Goal: Task Accomplishment & Management: Complete application form

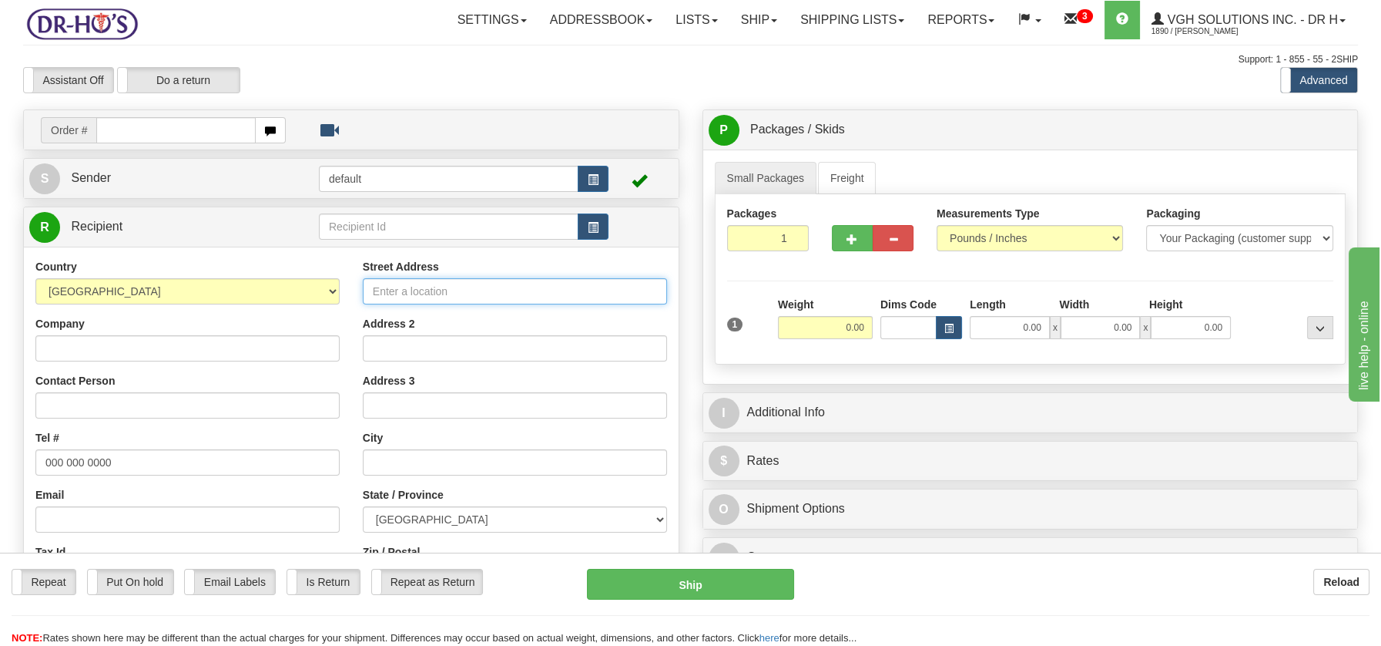
click at [387, 285] on input "Street Address" at bounding box center [515, 291] width 304 height 26
paste input "3571 Chemin du Lac Val d'Or Quebec, J9P6Z7"
type input "3571 Chemin du Lac Val d'Or Quebec, J9P6Z7"
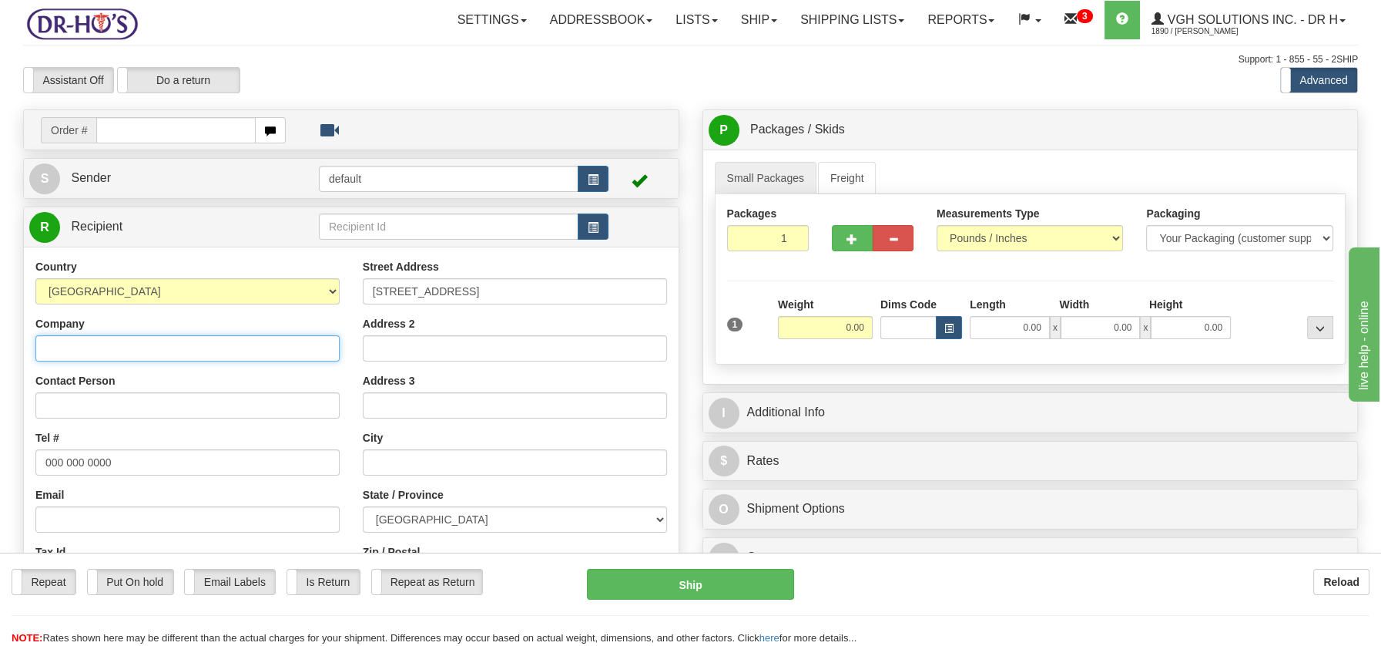
click at [116, 343] on input "Company" at bounding box center [187, 348] width 304 height 26
paste input "Gaston Fournier"
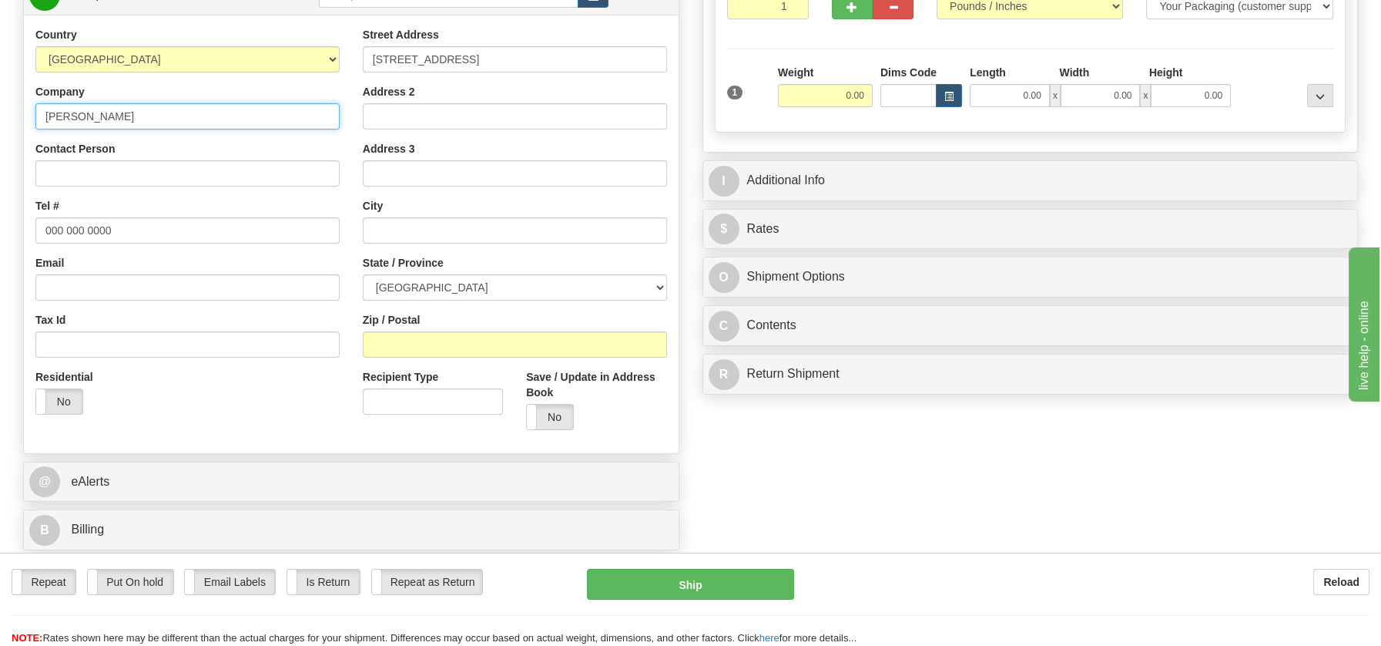
scroll to position [236, 0]
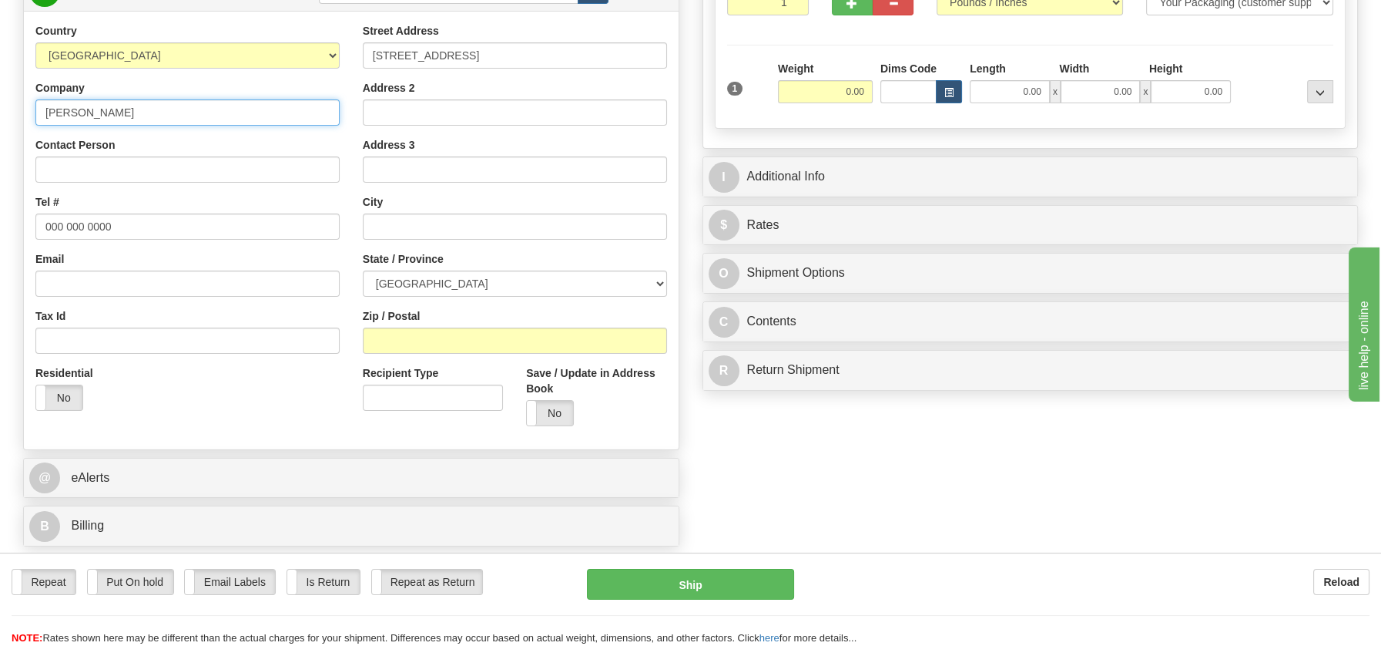
type input "Gaston Fournier"
drag, startPoint x: 40, startPoint y: 228, endPoint x: 138, endPoint y: 228, distance: 97.8
click at [138, 228] on input "000 000 0000" at bounding box center [187, 226] width 304 height 26
paste input "8198566655"
type input "8198566655"
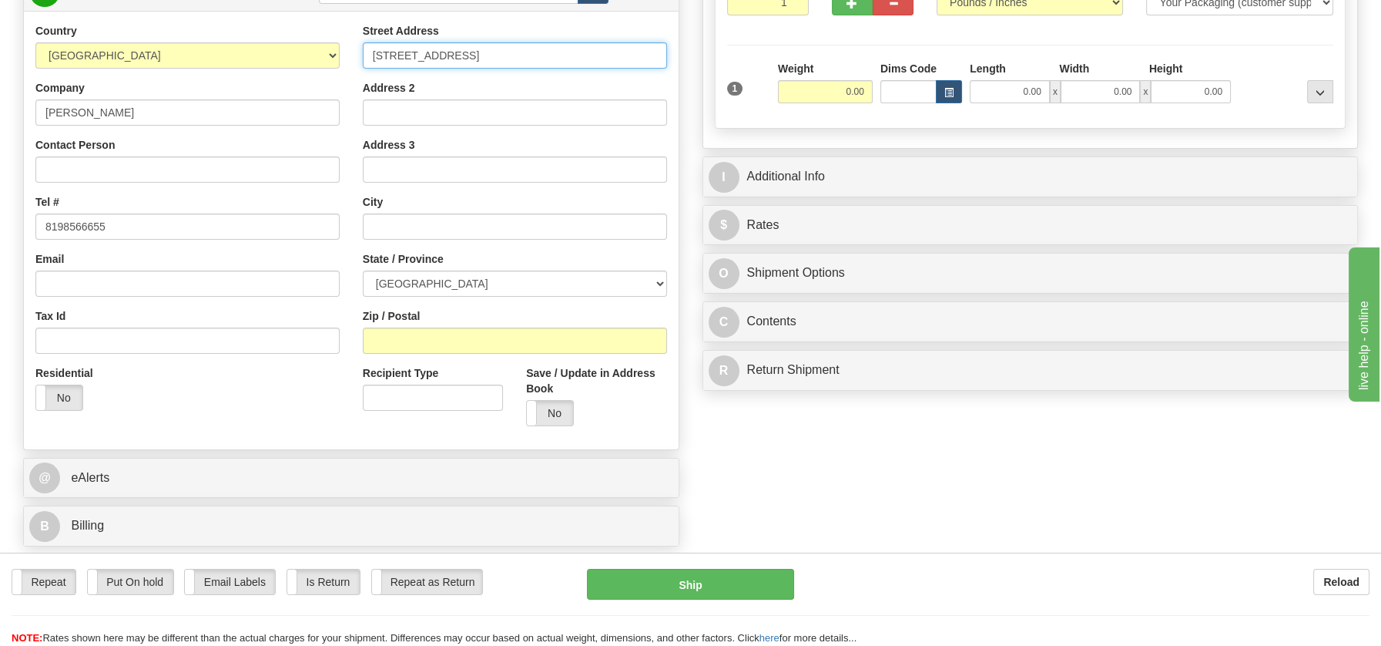
drag, startPoint x: 477, startPoint y: 56, endPoint x: 609, endPoint y: 58, distance: 131.7
click at [609, 58] on input "3571 Chemin du Lac Val d'Or Quebec, J9P6Z7" at bounding box center [515, 55] width 304 height 26
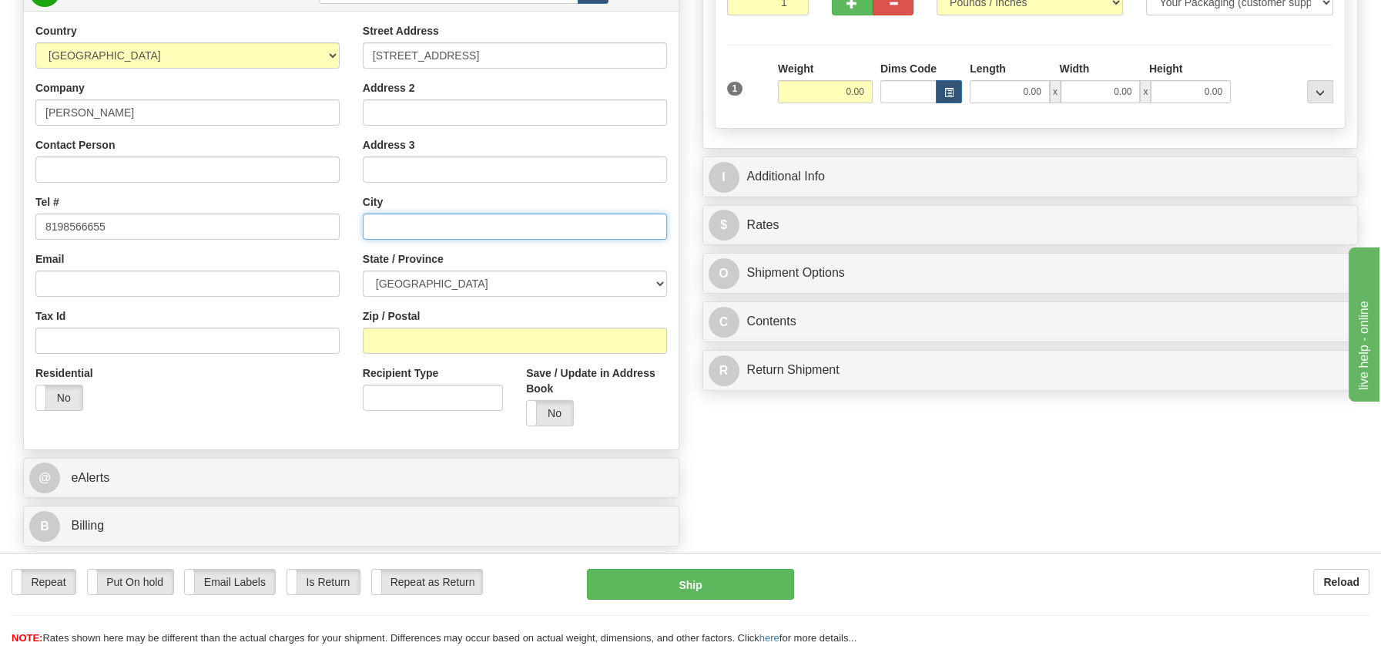
click at [458, 223] on input "text" at bounding box center [515, 226] width 304 height 26
paste input "Val d'Or Quebec, J9P6Z7"
drag, startPoint x: 456, startPoint y: 233, endPoint x: 510, endPoint y: 232, distance: 53.9
click at [510, 232] on input "Val d'Or Quebec, J9P6Z7" at bounding box center [515, 226] width 304 height 26
type input "Val d'Or Quebec, J9P6Z7"
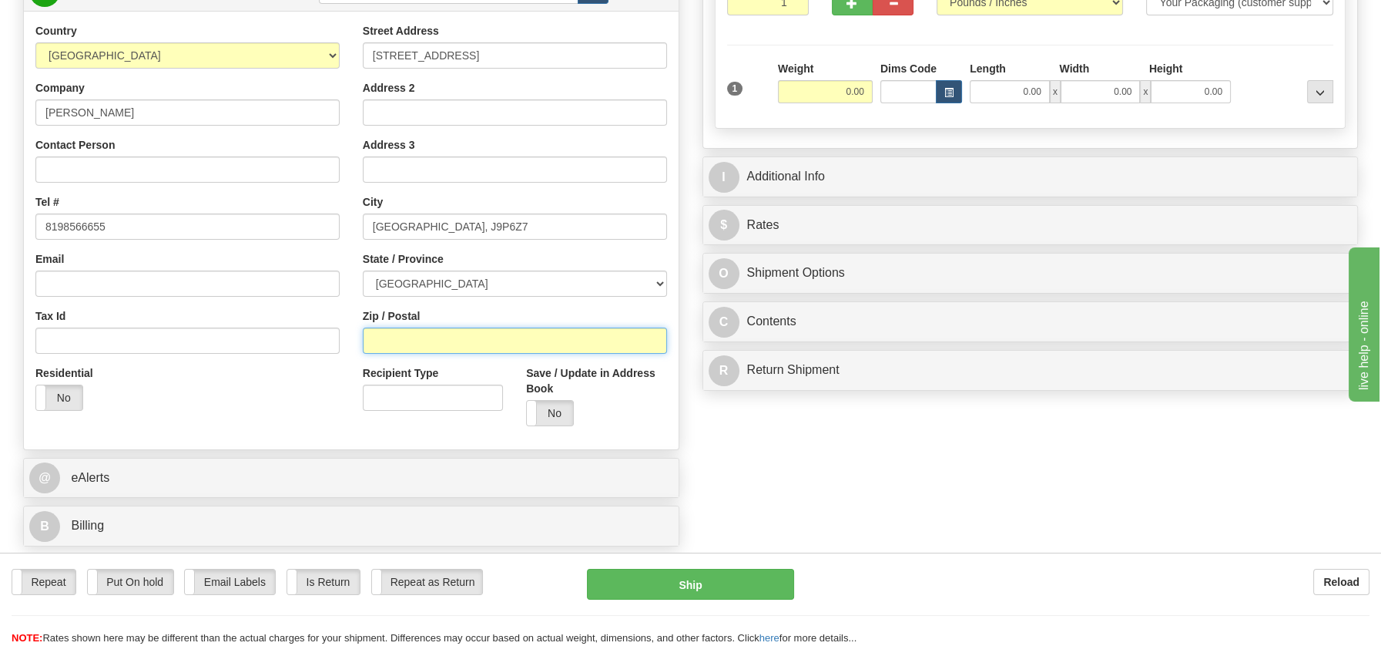
click at [447, 338] on input "Zip / Postal" at bounding box center [515, 340] width 304 height 26
paste input "J9P6Z7"
type input "J9P6Z7"
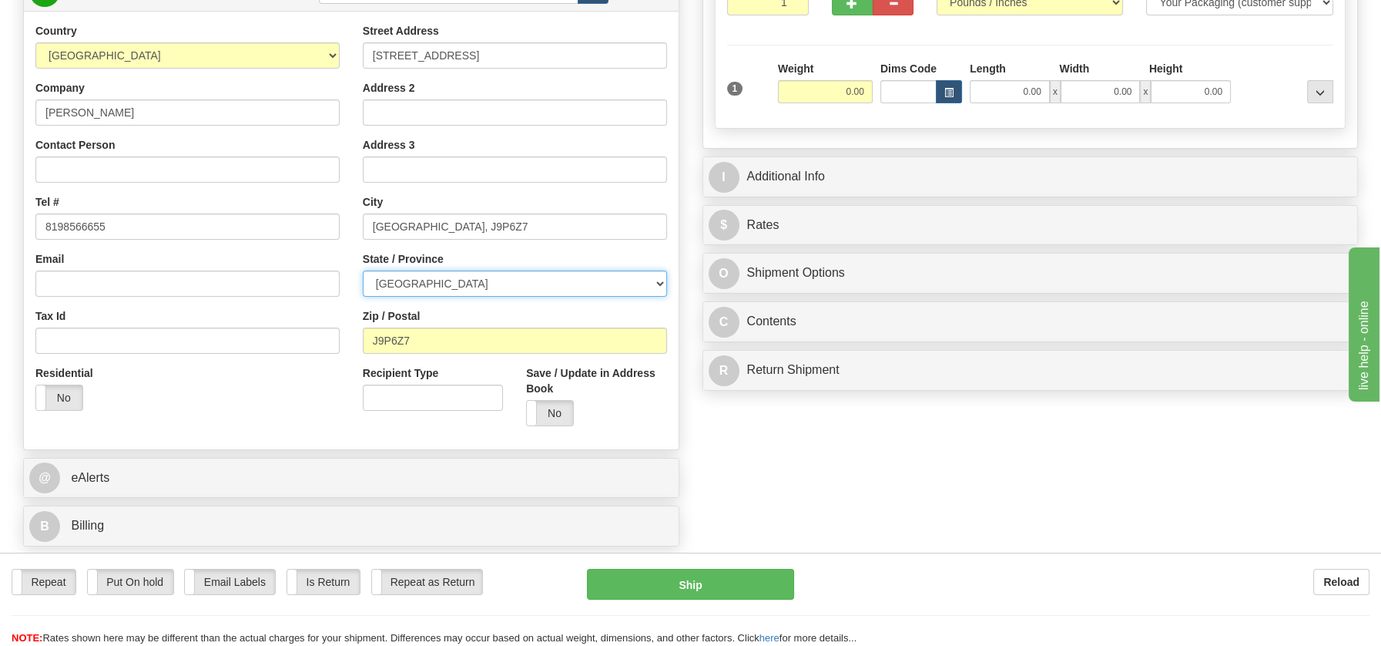
drag, startPoint x: 657, startPoint y: 285, endPoint x: 644, endPoint y: 285, distance: 13.1
click at [657, 285] on select "[GEOGRAPHIC_DATA] [GEOGRAPHIC_DATA] [GEOGRAPHIC_DATA] [GEOGRAPHIC_DATA] [GEOGRA…" at bounding box center [515, 283] width 304 height 26
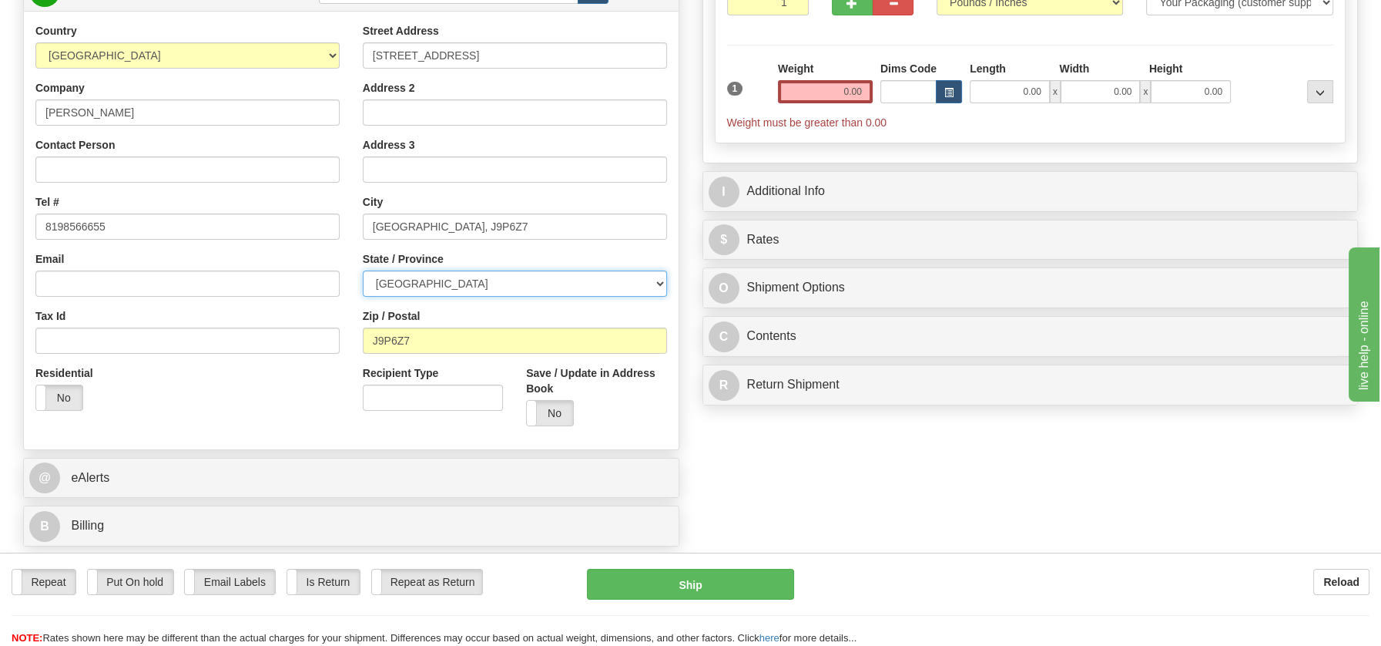
select select "QC"
click at [363, 270] on select "[GEOGRAPHIC_DATA] [GEOGRAPHIC_DATA] [GEOGRAPHIC_DATA] [GEOGRAPHIC_DATA] [GEOGRA…" at bounding box center [515, 283] width 304 height 26
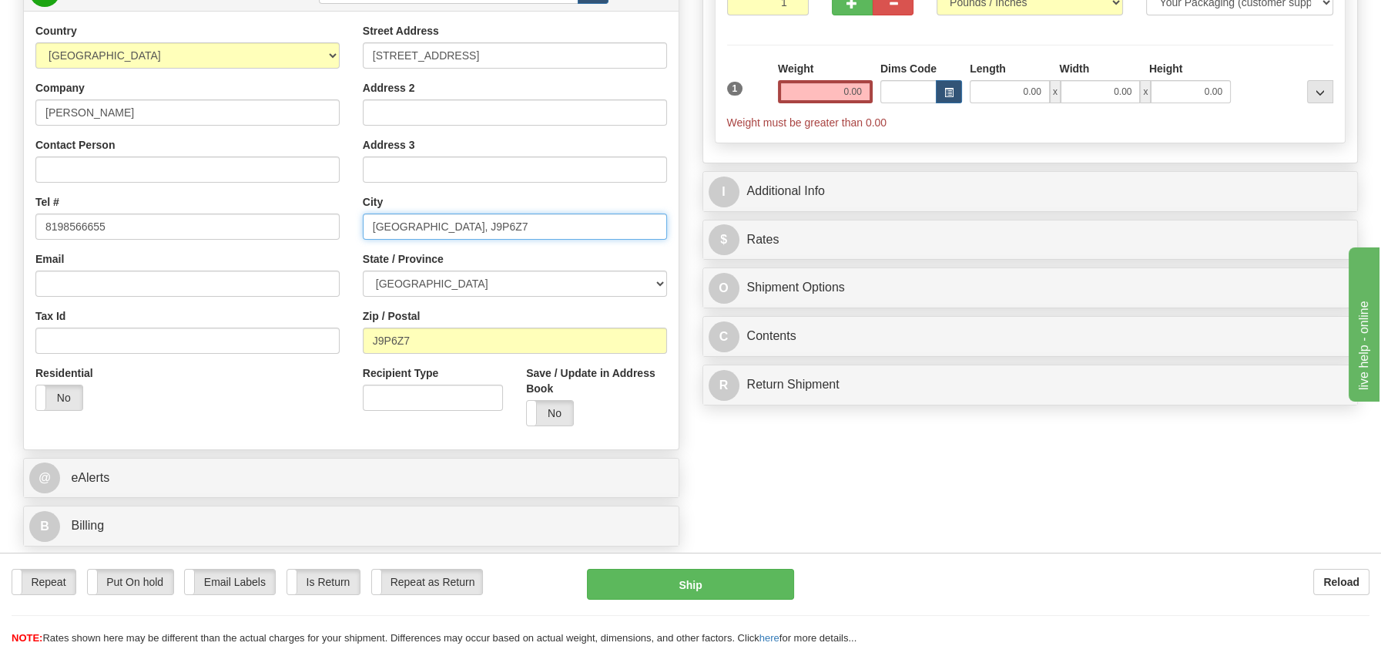
drag, startPoint x: 416, startPoint y: 228, endPoint x: 545, endPoint y: 226, distance: 129.4
click at [545, 226] on input "Val d'Or Quebec, J9P6Z7" at bounding box center [515, 226] width 304 height 26
type input "Val d'Or"
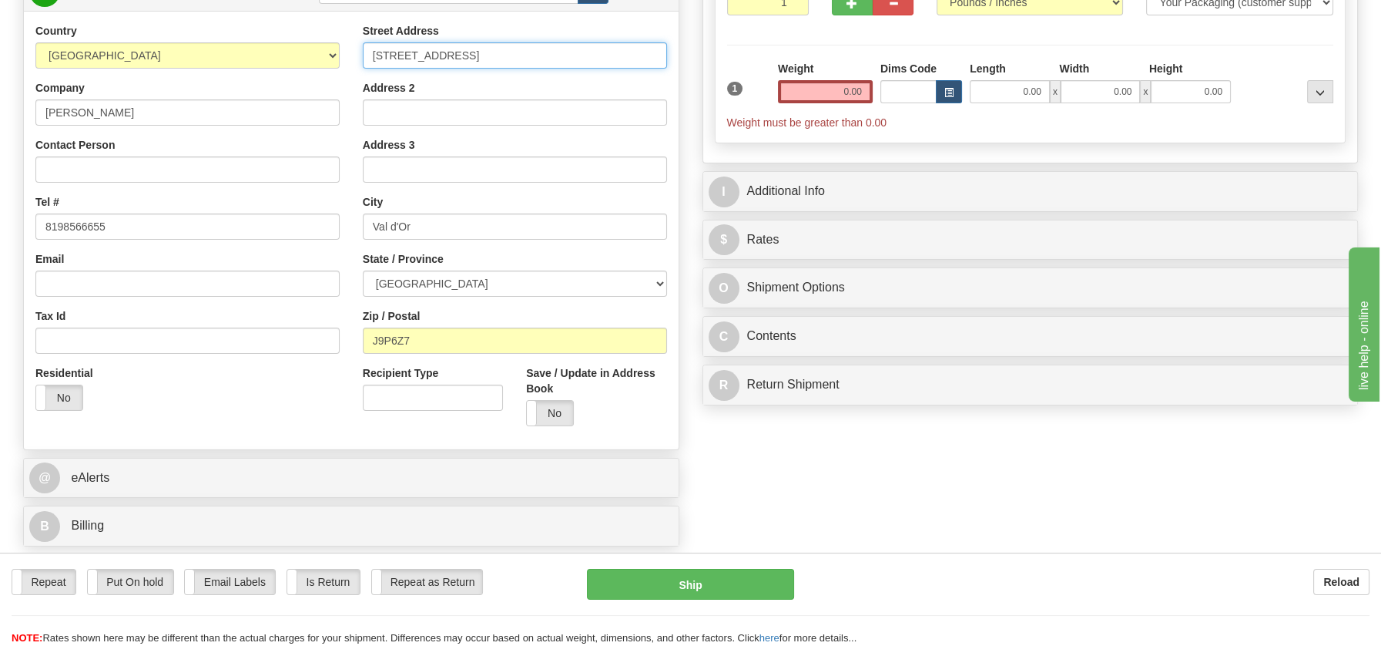
drag, startPoint x: 477, startPoint y: 55, endPoint x: 633, endPoint y: 55, distance: 156.4
click at [633, 55] on input "3571 Chemin du Lac Val d'Or Quebec, J9P6Z7" at bounding box center [515, 55] width 304 height 26
type input "3571 Chemin du Lac"
drag, startPoint x: 826, startPoint y: 89, endPoint x: 887, endPoint y: 88, distance: 61.6
click at [887, 88] on div "1 Weight 0.00 Dims Code 0.00" at bounding box center [1030, 95] width 615 height 69
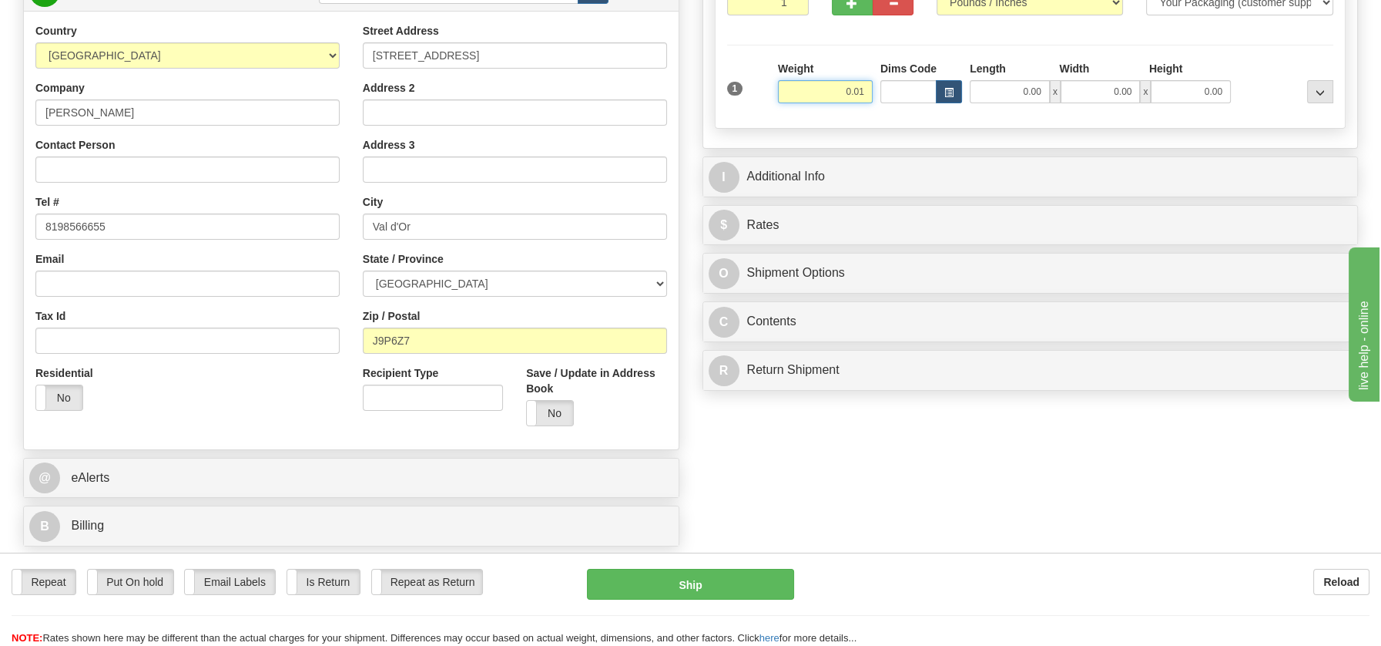
type input "0.01"
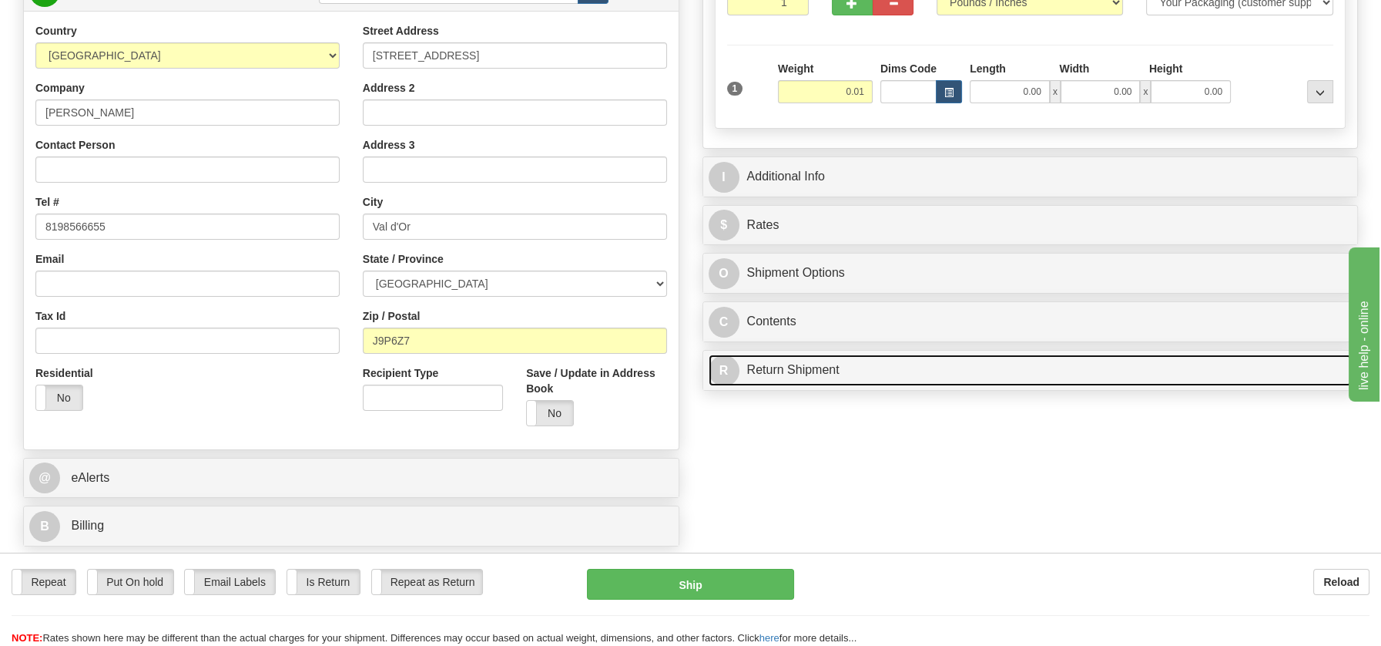
click at [775, 368] on div "P Packages / Skids 1 Packages - Weight: 0.00 Lbs 1 Skids - Weight: NaN Lbs Ship…" at bounding box center [1030, 136] width 679 height 525
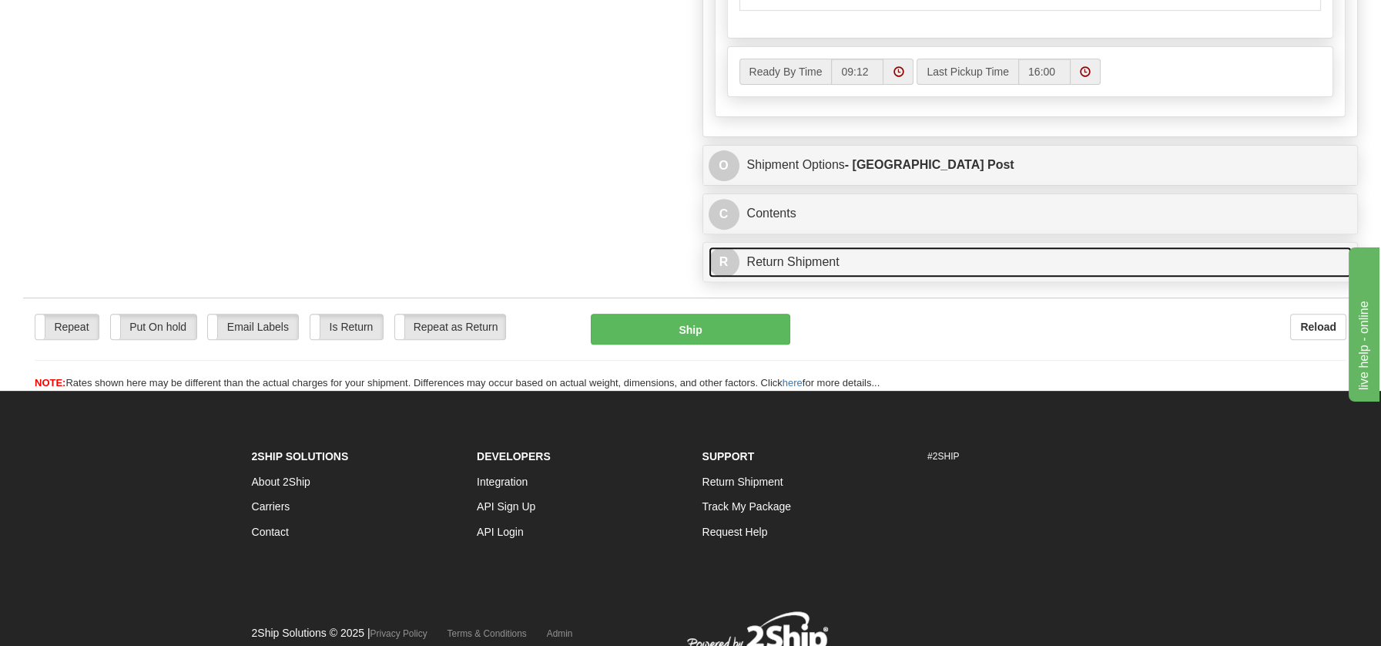
scroll to position [956, 0]
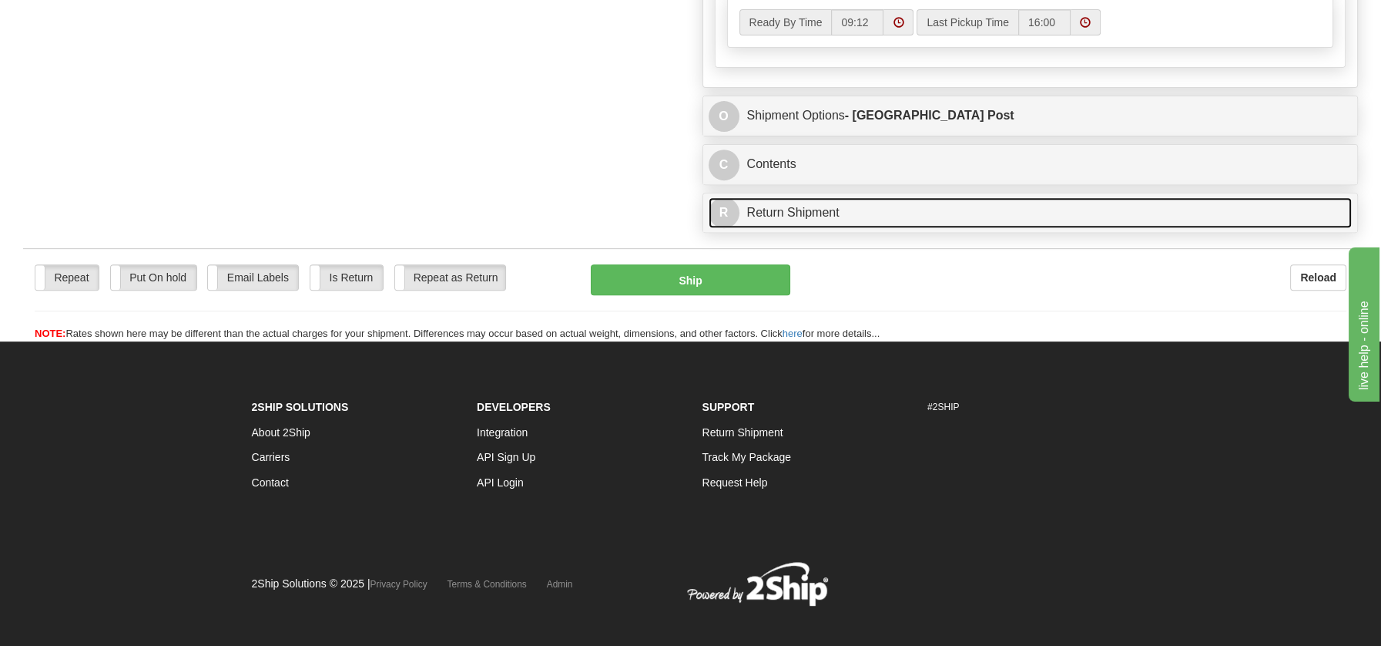
click at [803, 210] on link "R Return Shipment" at bounding box center [1031, 213] width 644 height 32
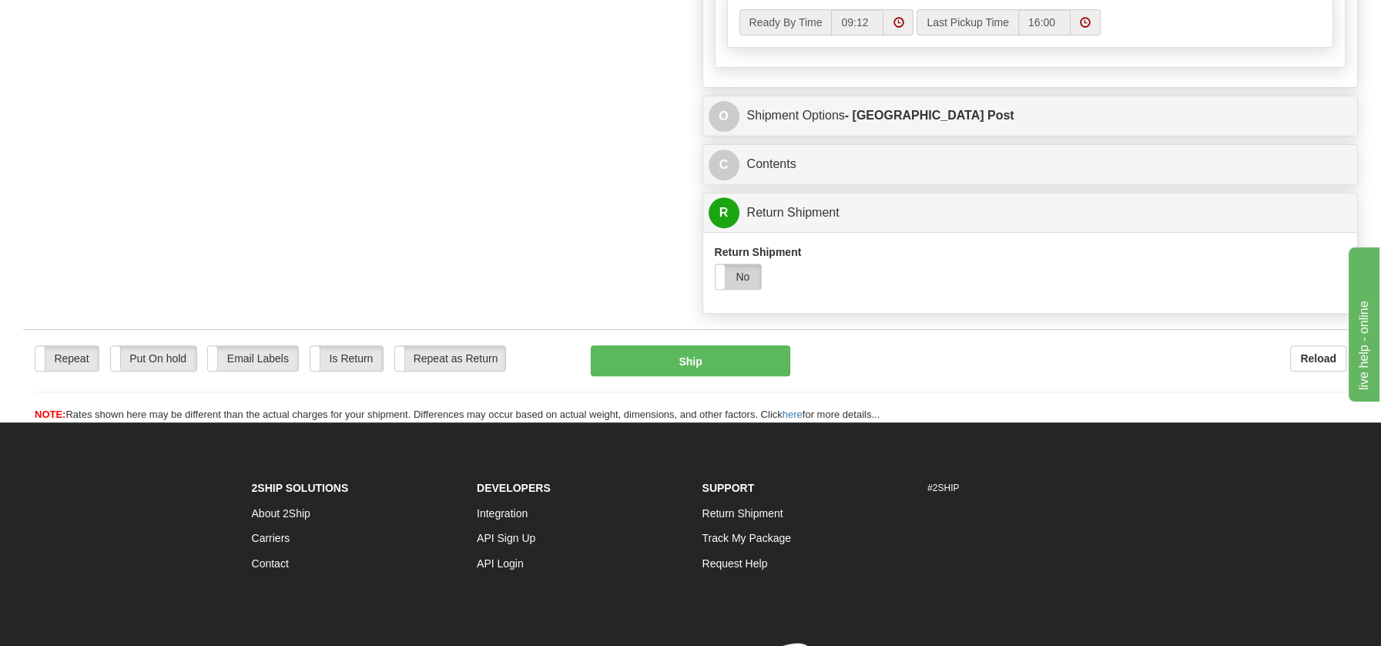
click at [748, 276] on label "No" at bounding box center [739, 276] width 46 height 25
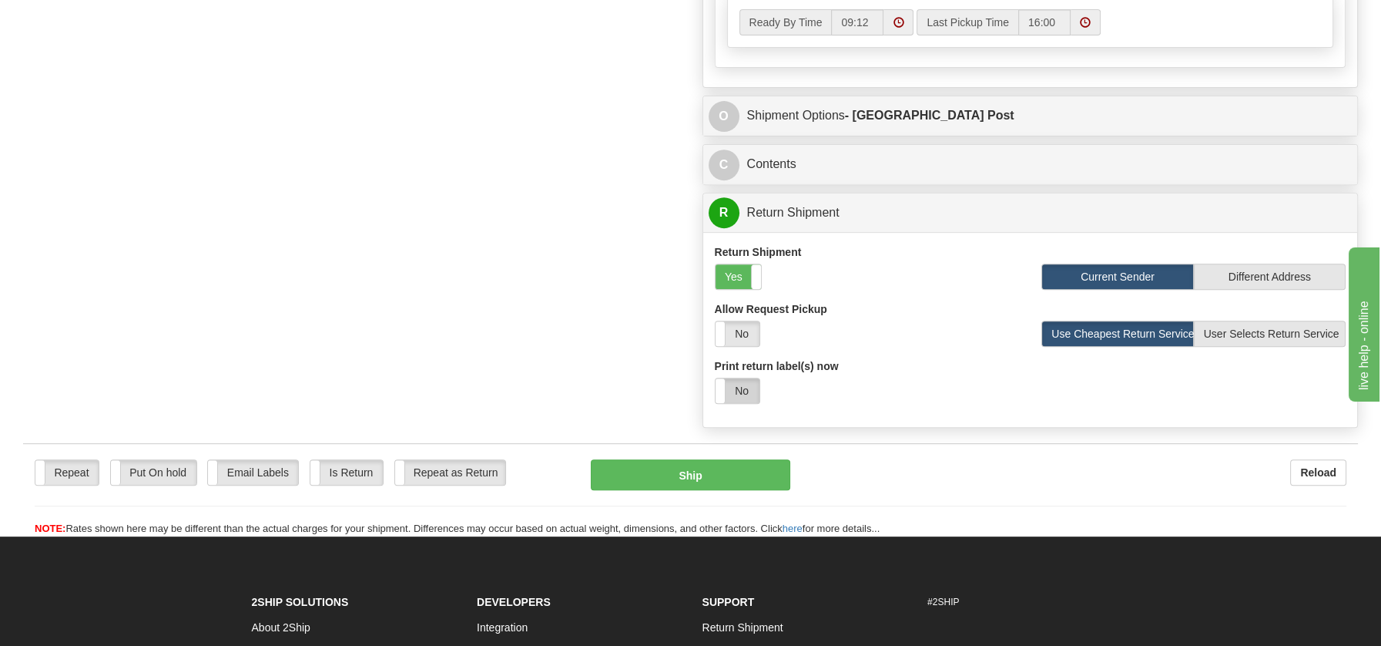
click at [744, 379] on label "No" at bounding box center [738, 390] width 44 height 25
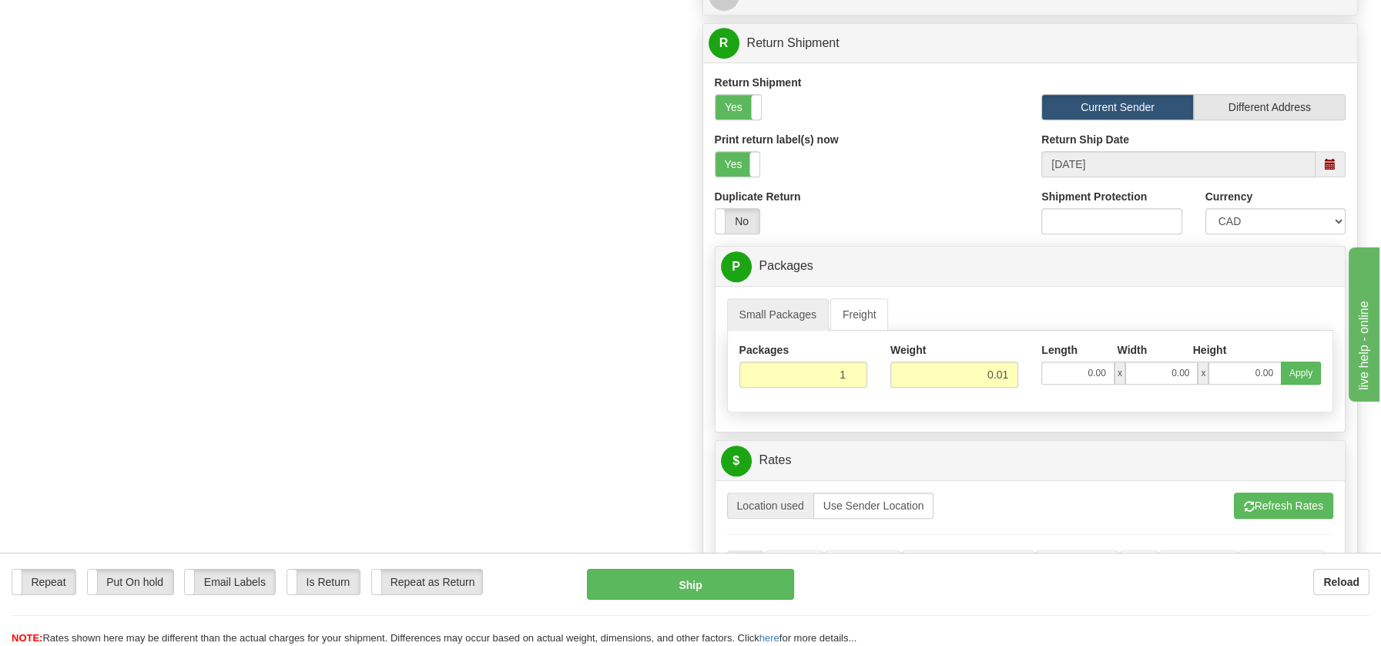
scroll to position [1270, 0]
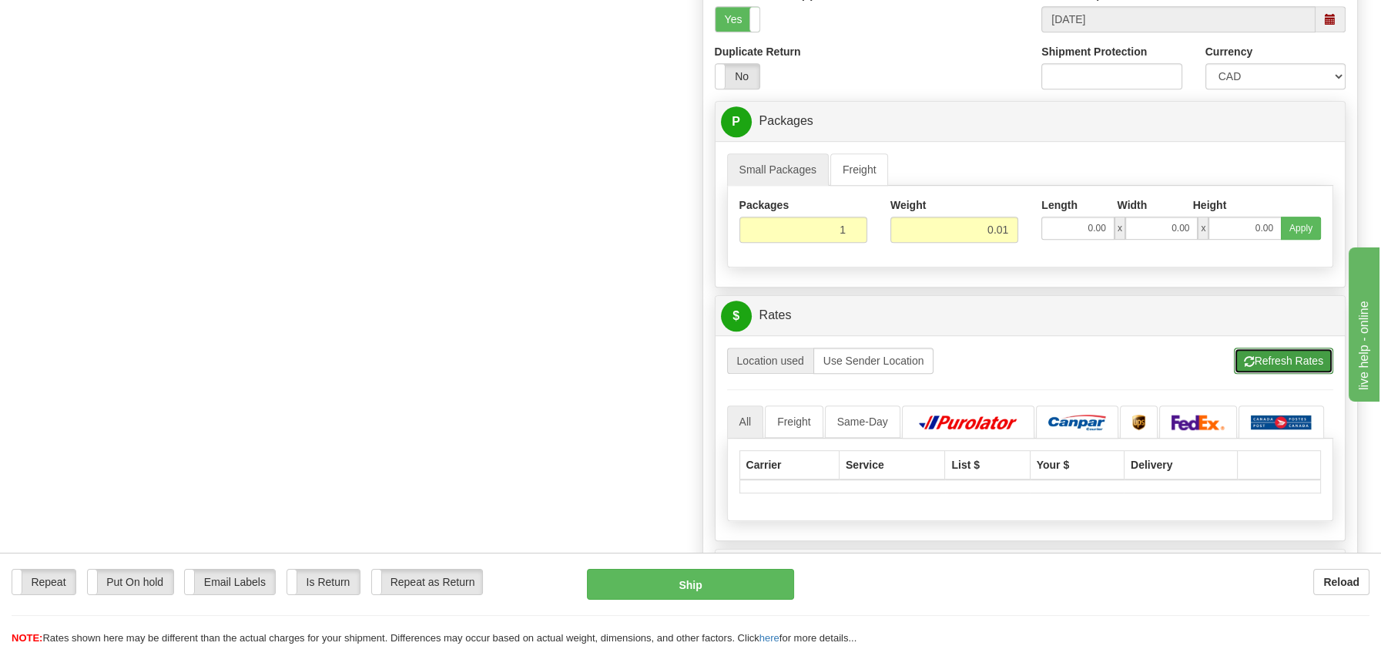
click at [1270, 347] on button "Refresh Rates" at bounding box center [1283, 360] width 99 height 26
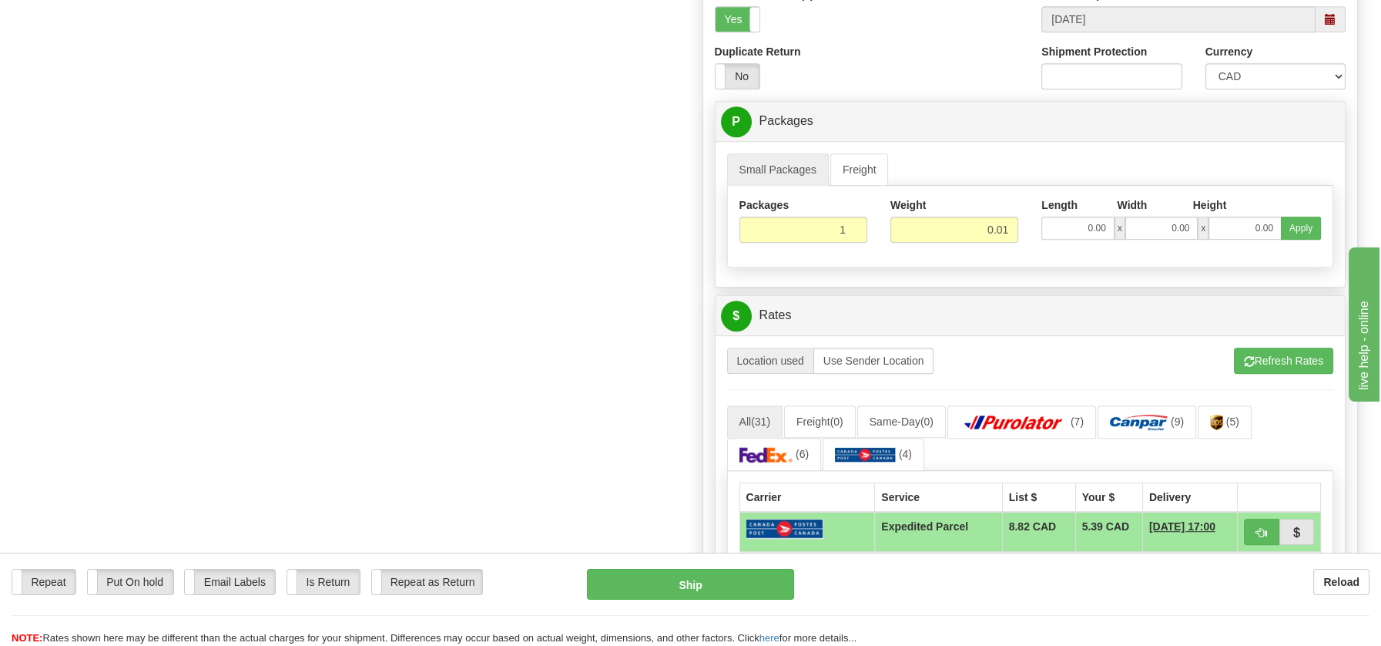
scroll to position [1303, 0]
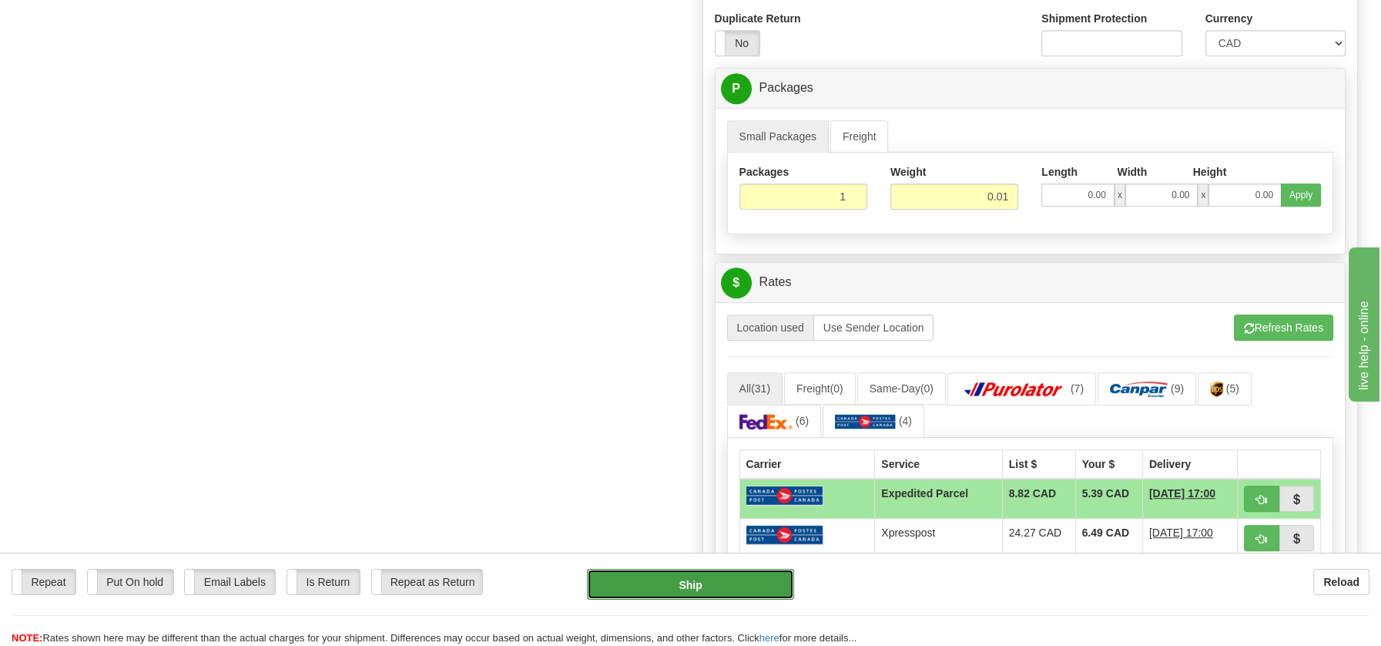
click at [704, 589] on button "Ship" at bounding box center [690, 584] width 207 height 31
type input "DOM.EP"
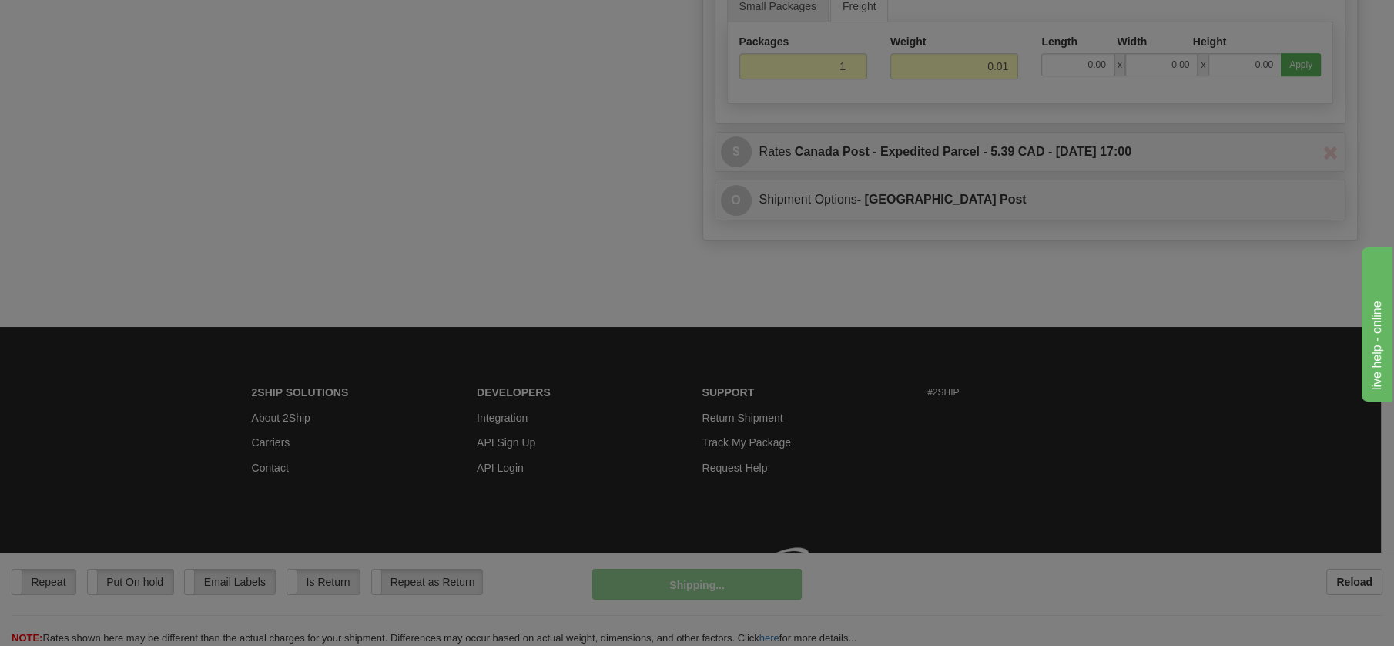
scroll to position [743, 0]
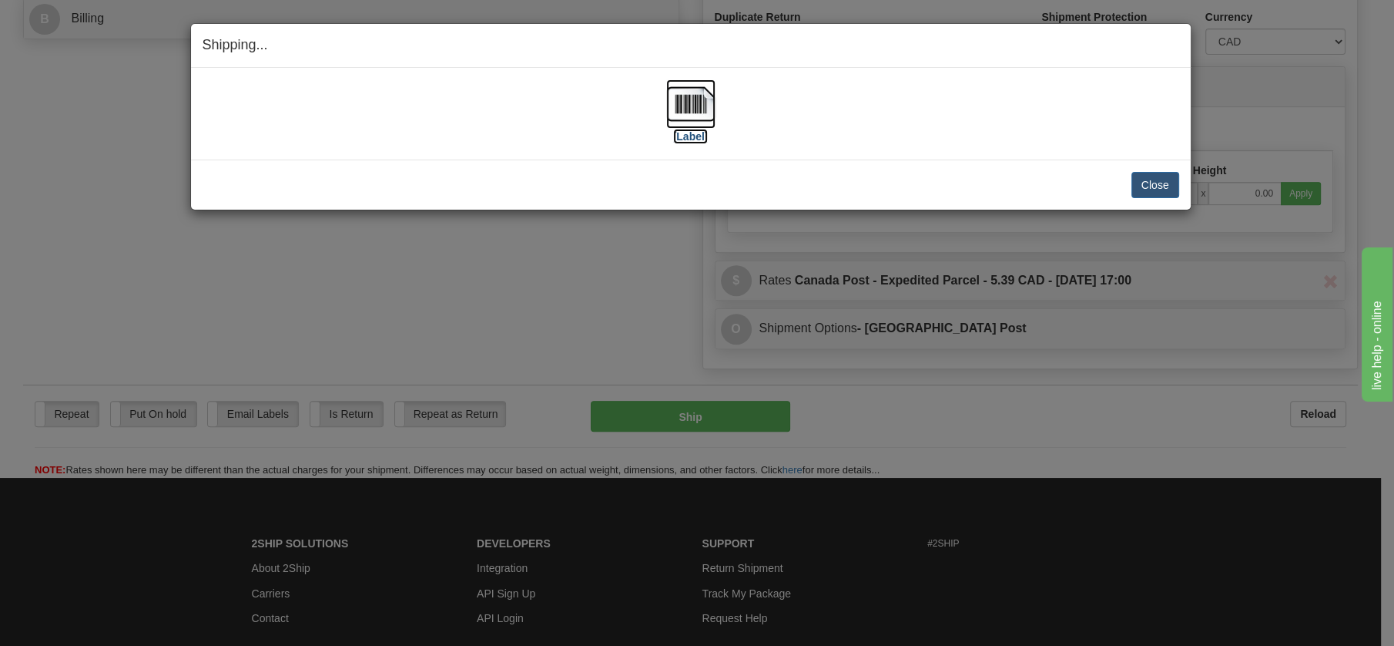
click at [703, 103] on img at bounding box center [690, 103] width 49 height 49
click at [1140, 185] on button "Close" at bounding box center [1156, 185] width 48 height 26
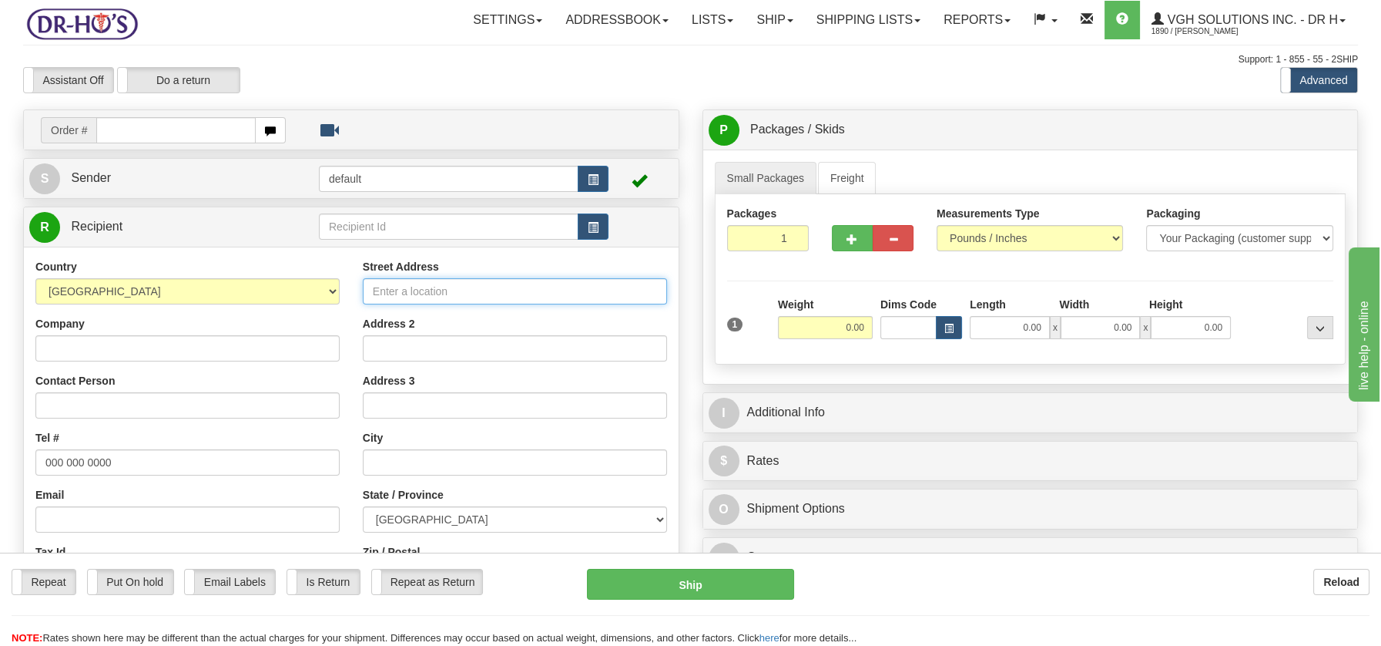
click at [435, 286] on input "Street Address" at bounding box center [515, 291] width 304 height 26
paste input "[STREET_ADDRESS]"
type input "[STREET_ADDRESS]"
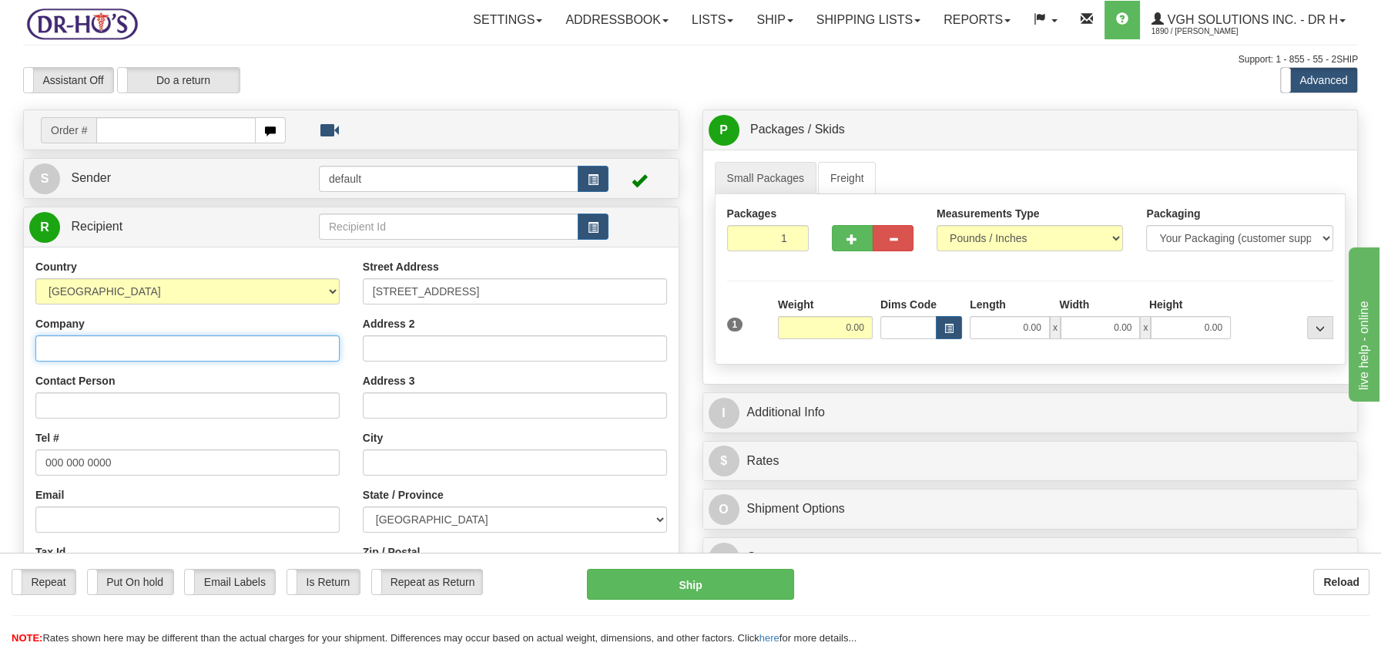
click at [45, 341] on input "Company" at bounding box center [187, 348] width 304 height 26
paste input "[PERSON_NAME]"
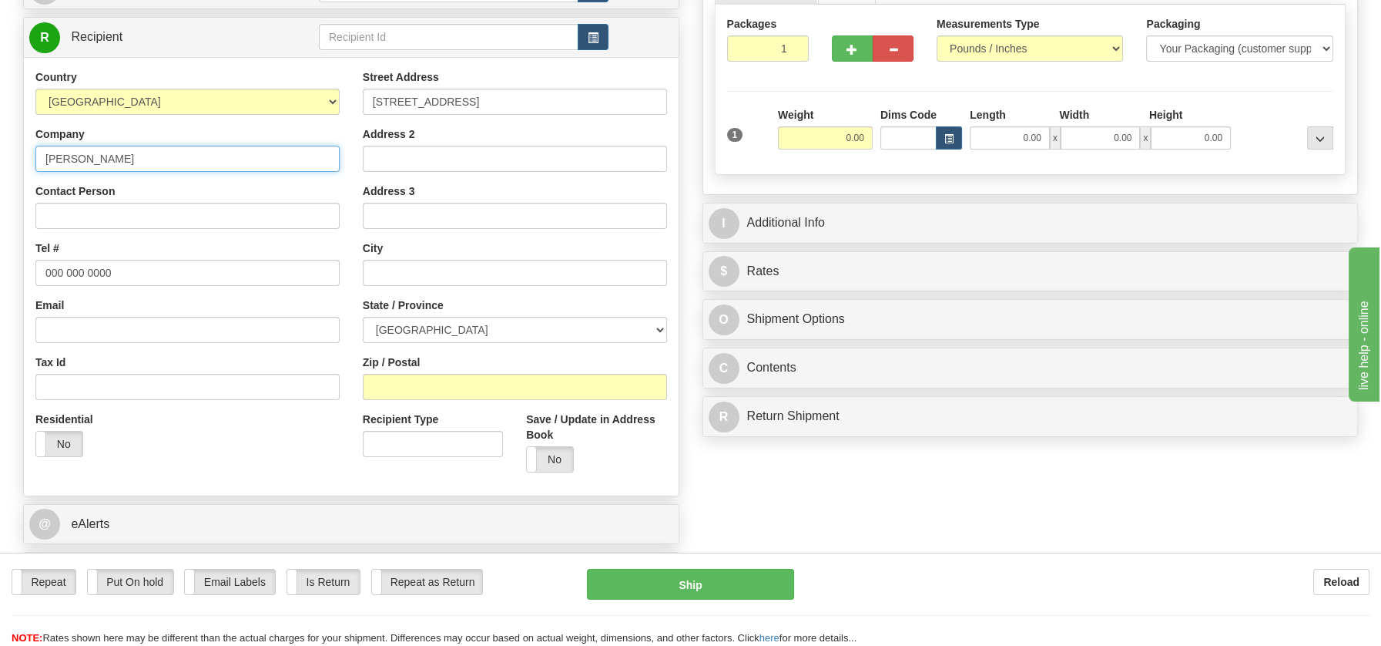
scroll to position [195, 0]
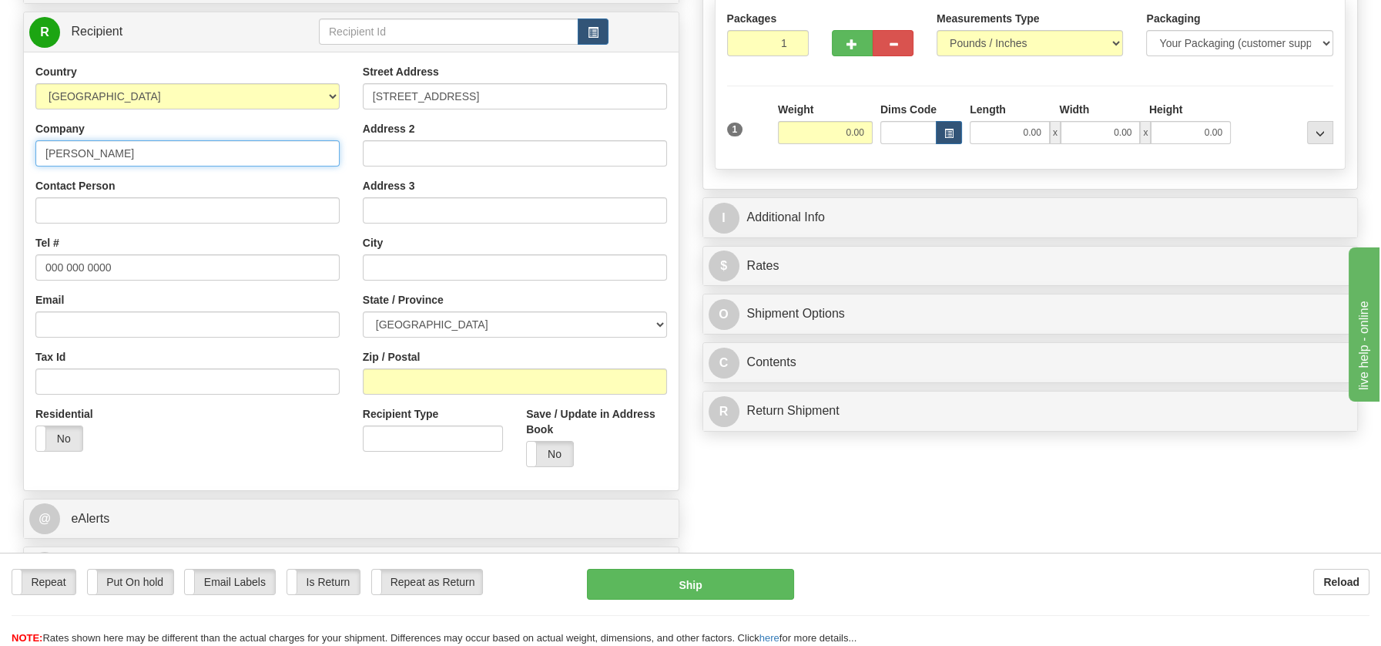
type input "[PERSON_NAME]"
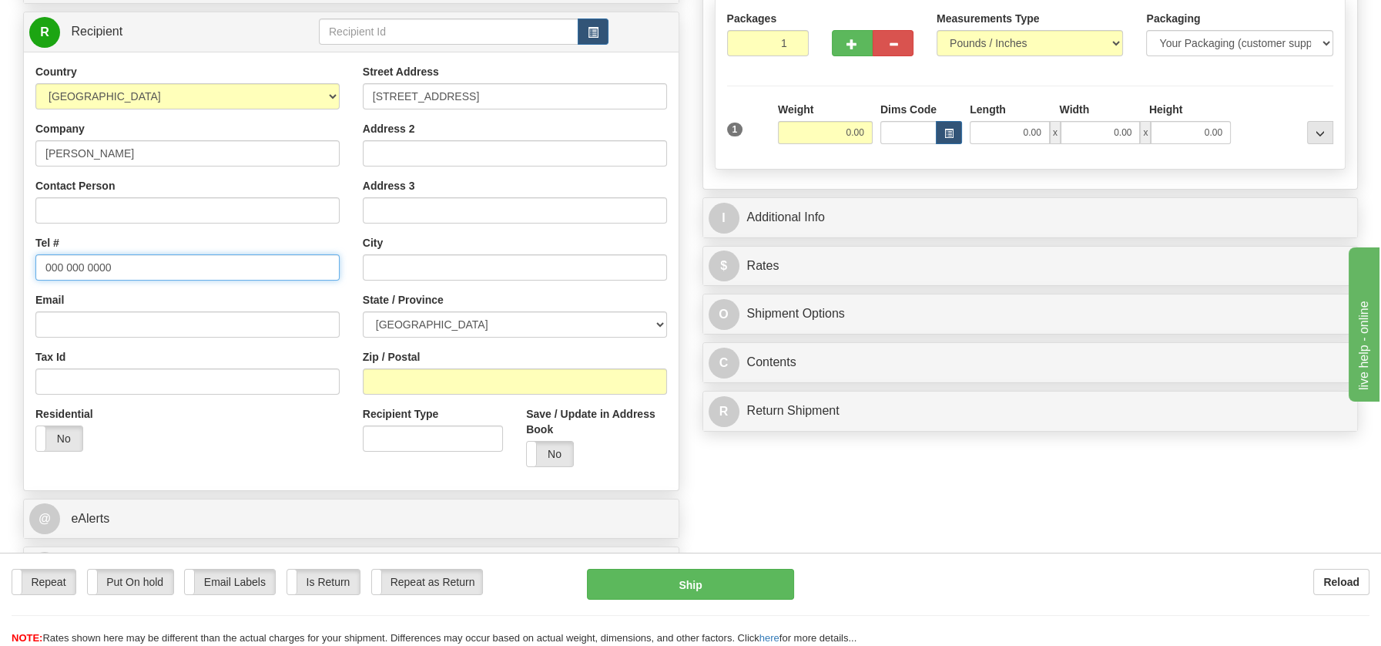
drag, startPoint x: 43, startPoint y: 268, endPoint x: 126, endPoint y: 263, distance: 82.6
click at [126, 263] on input "000 000 0000" at bounding box center [187, 267] width 304 height 26
paste input "4182765316"
type input "4182765316"
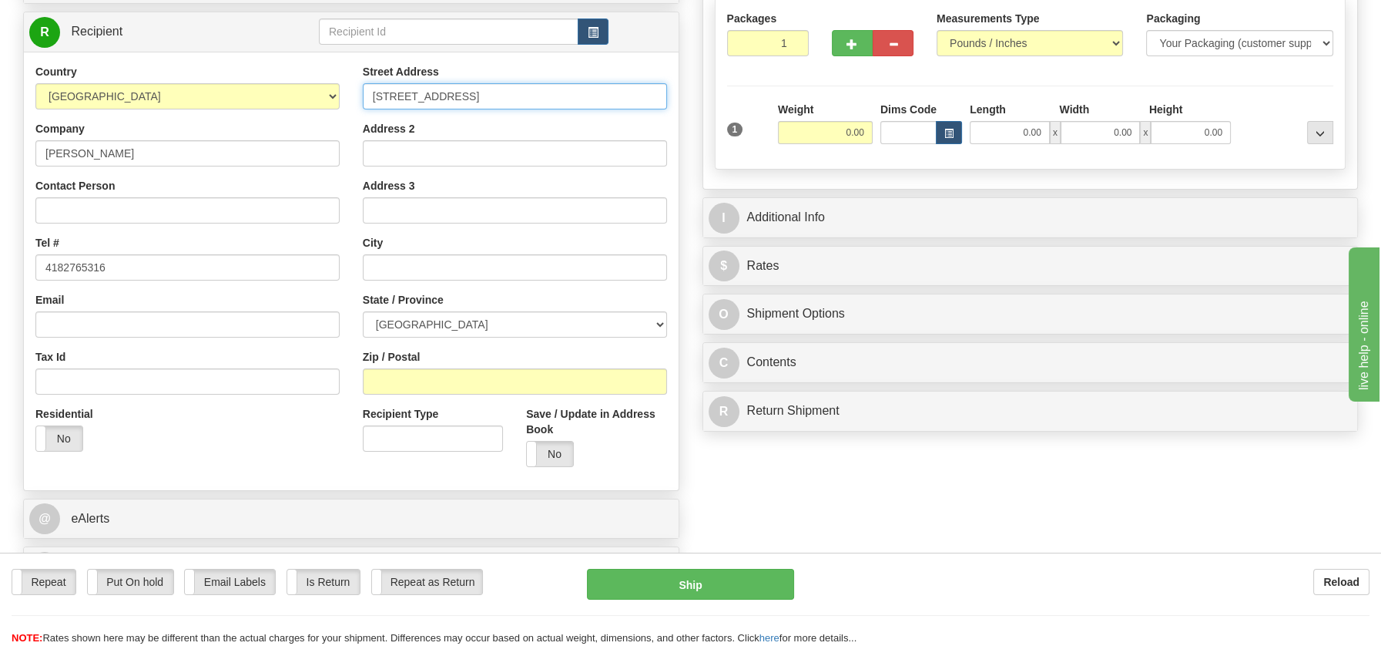
drag, startPoint x: 497, startPoint y: 91, endPoint x: 601, endPoint y: 87, distance: 104.1
click at [601, 87] on input "[STREET_ADDRESS]" at bounding box center [515, 96] width 304 height 26
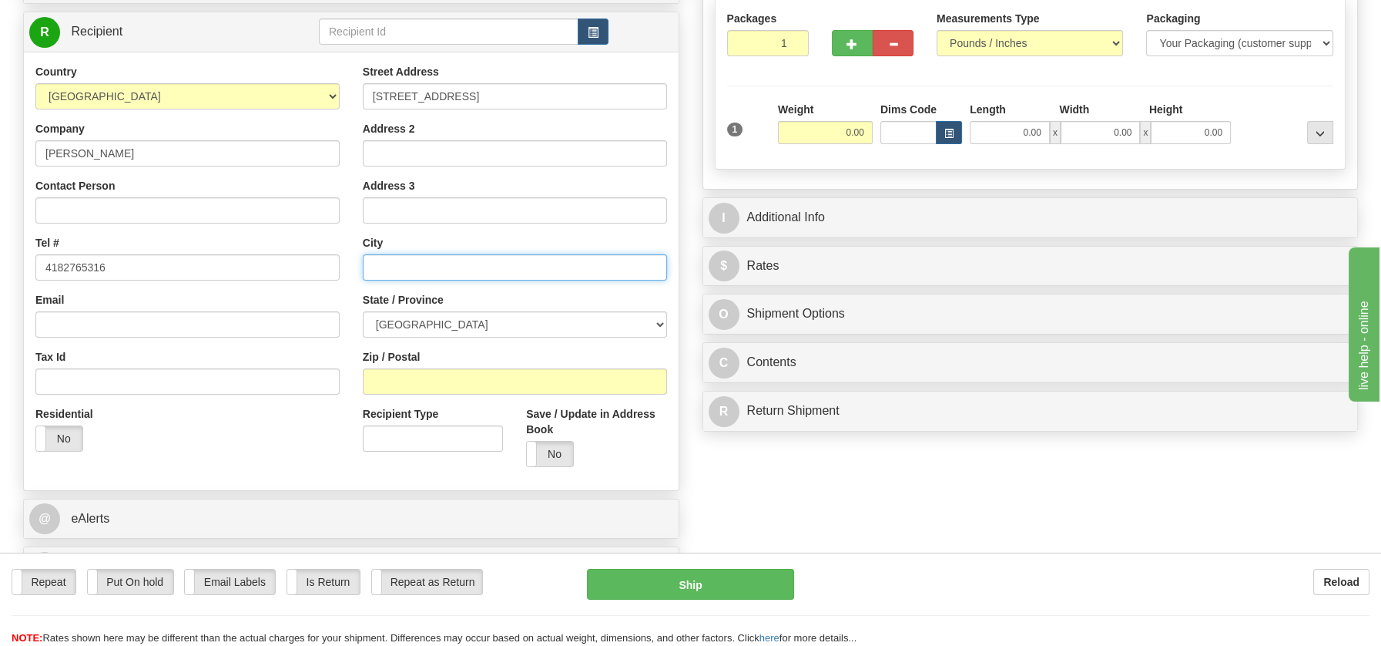
click at [411, 275] on input "text" at bounding box center [515, 267] width 304 height 26
paste input "Levis, QC G6V 7R9"
drag, startPoint x: 425, startPoint y: 261, endPoint x: 495, endPoint y: 263, distance: 69.4
click at [495, 263] on input "Levis, QC G6V 7R9" at bounding box center [515, 267] width 304 height 26
type input "Levis, QC G6V 7R9"
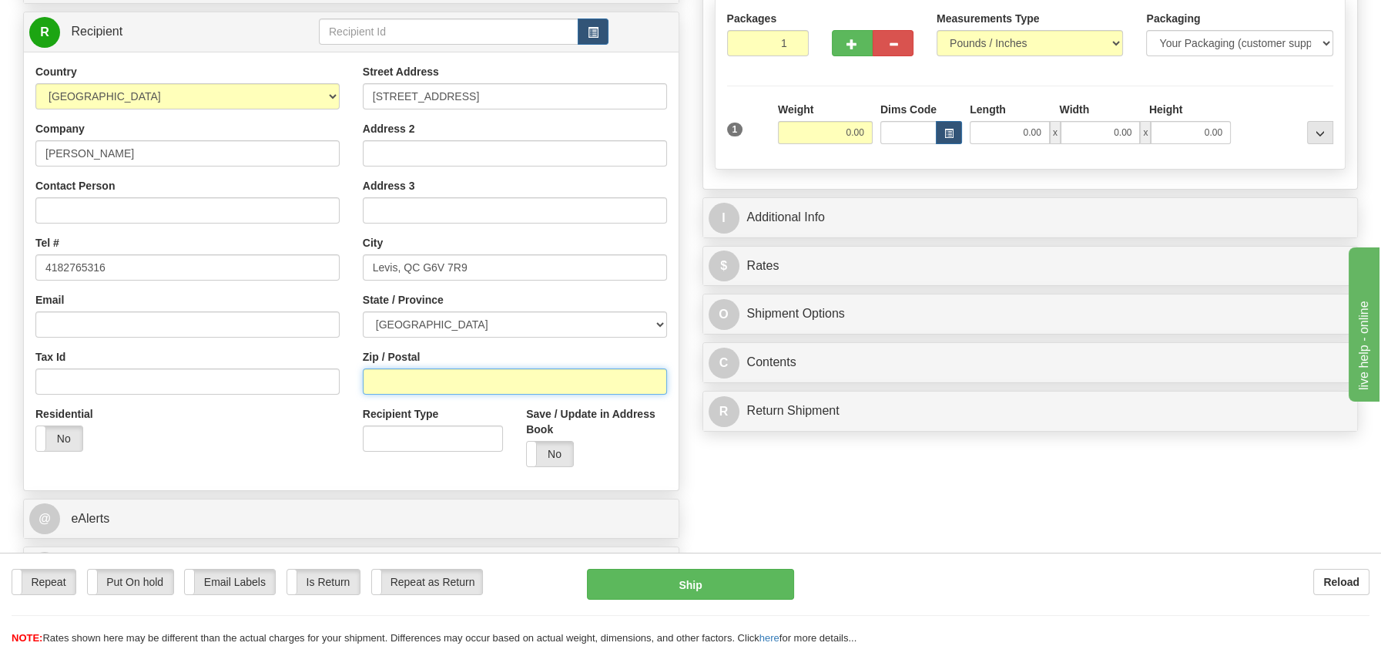
click at [398, 383] on input "Zip / Postal" at bounding box center [515, 381] width 304 height 26
paste input "G6V 7R9"
type input "G6V 7R9"
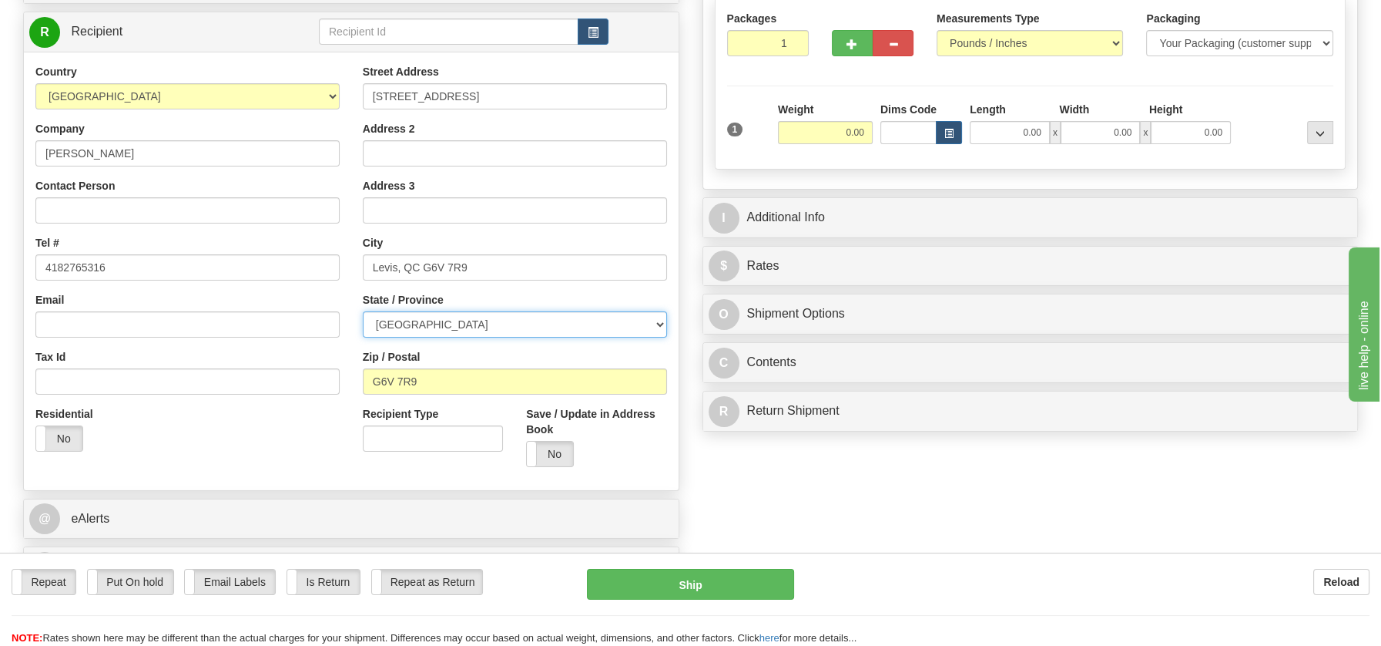
click at [658, 325] on select "[GEOGRAPHIC_DATA] [GEOGRAPHIC_DATA] [GEOGRAPHIC_DATA] [GEOGRAPHIC_DATA] [GEOGRA…" at bounding box center [515, 324] width 304 height 26
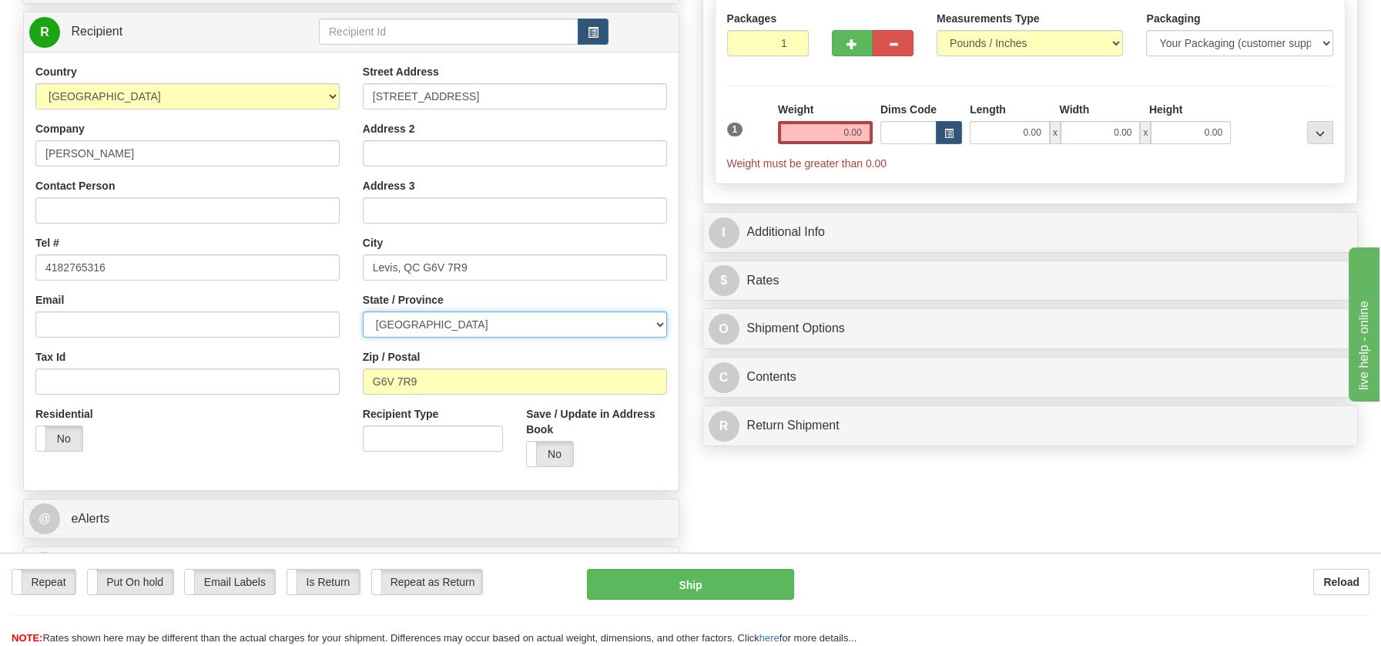
select select "QC"
click at [363, 311] on select "[GEOGRAPHIC_DATA] [GEOGRAPHIC_DATA] [GEOGRAPHIC_DATA] [GEOGRAPHIC_DATA] [GEOGRA…" at bounding box center [515, 324] width 304 height 26
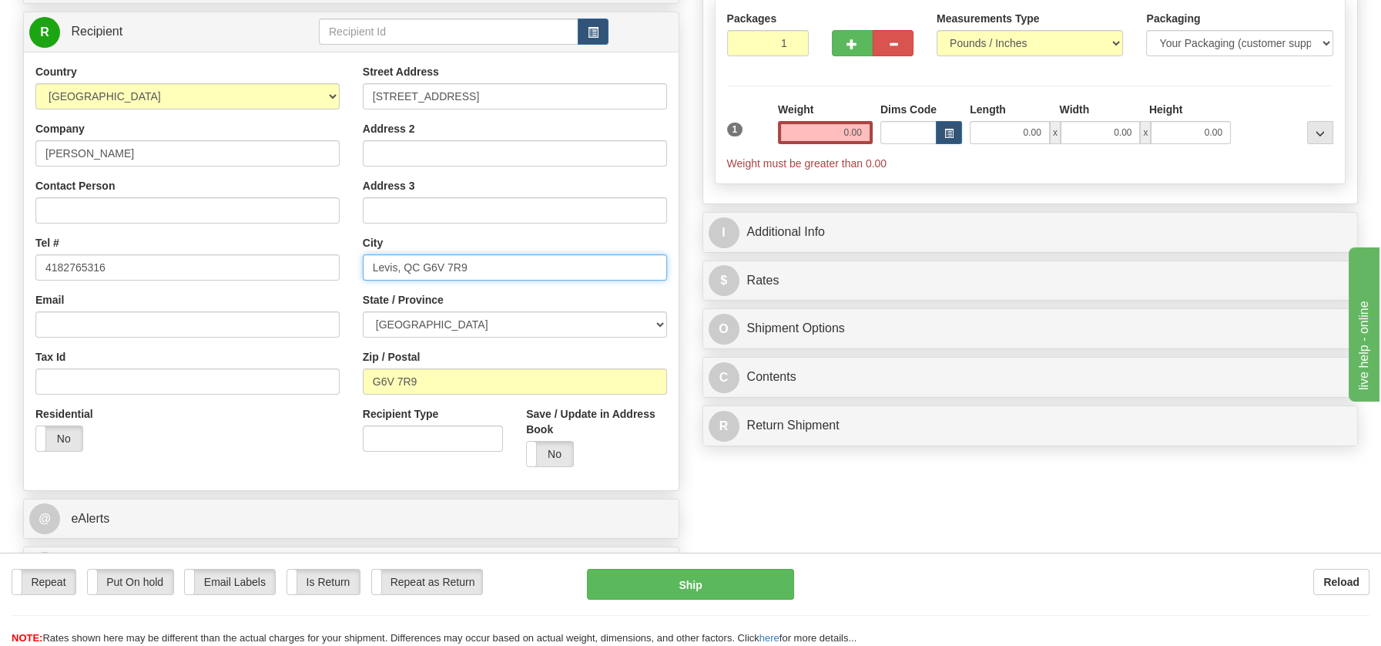
drag, startPoint x: 403, startPoint y: 267, endPoint x: 516, endPoint y: 270, distance: 113.3
click at [516, 270] on input "Levis, QC G6V 7R9" at bounding box center [515, 267] width 304 height 26
type input "Levis,"
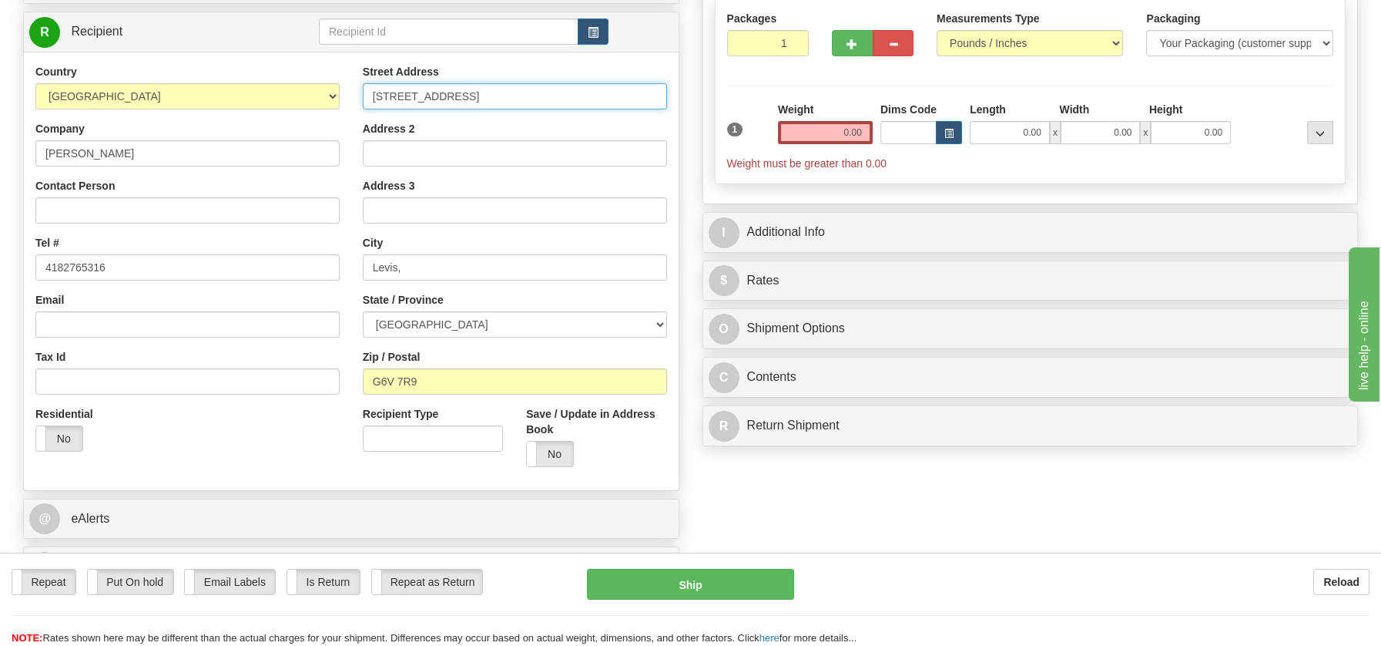
drag, startPoint x: 497, startPoint y: 92, endPoint x: 633, endPoint y: 86, distance: 136.5
click at [633, 86] on input "[STREET_ADDRESS]" at bounding box center [515, 96] width 304 height 26
type input "81 [GEOGRAPHIC_DATA] #308"
drag, startPoint x: 825, startPoint y: 139, endPoint x: 884, endPoint y: 138, distance: 59.3
click at [884, 138] on div "1 Weight 0.00 Dims Code 0.00" at bounding box center [1030, 136] width 615 height 69
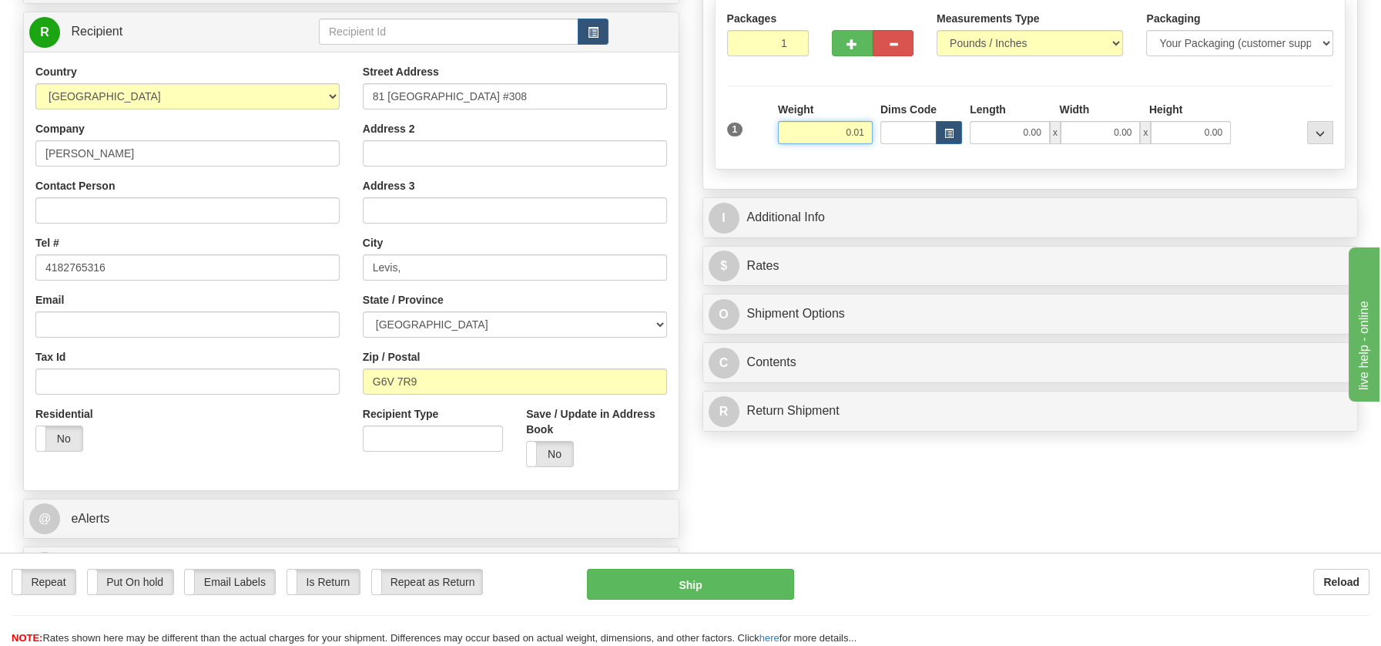
type input "0.01"
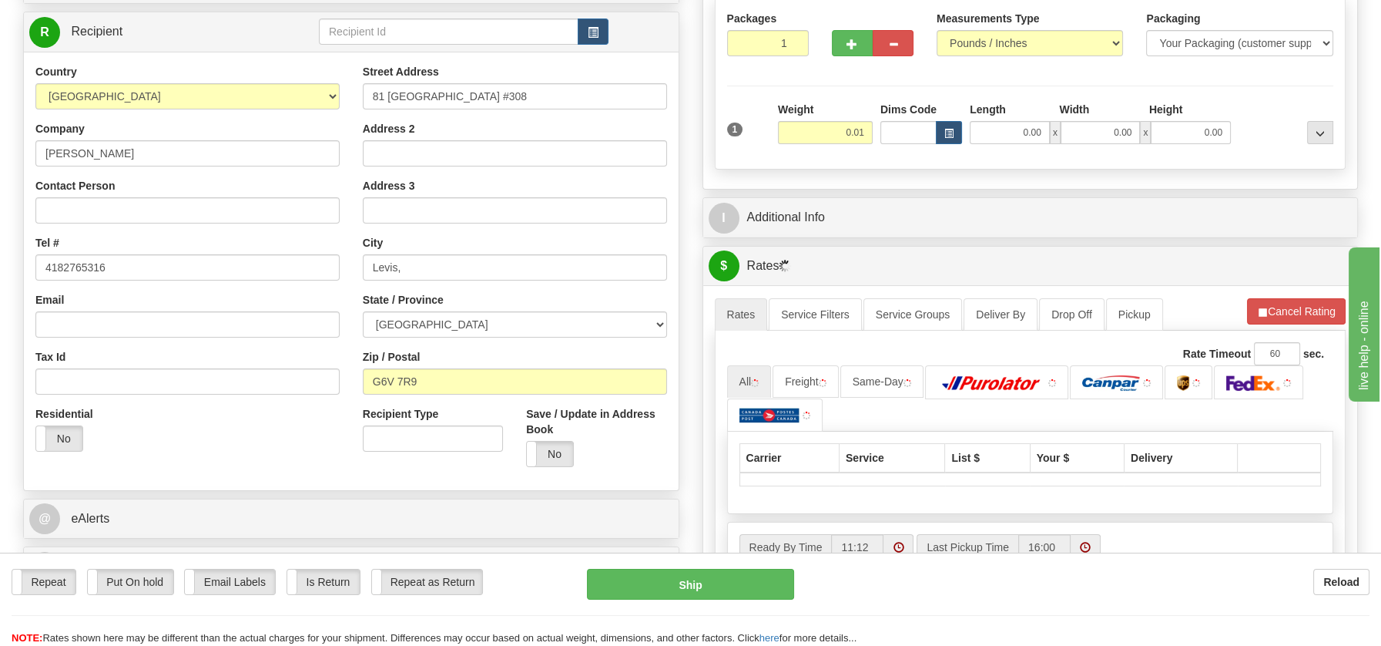
click at [759, 408] on div "P Packages / Skids 1 Packages - Weight: 0.01 Lbs 1 Skids - Weight: NaN Lbs Ship…" at bounding box center [1030, 338] width 679 height 849
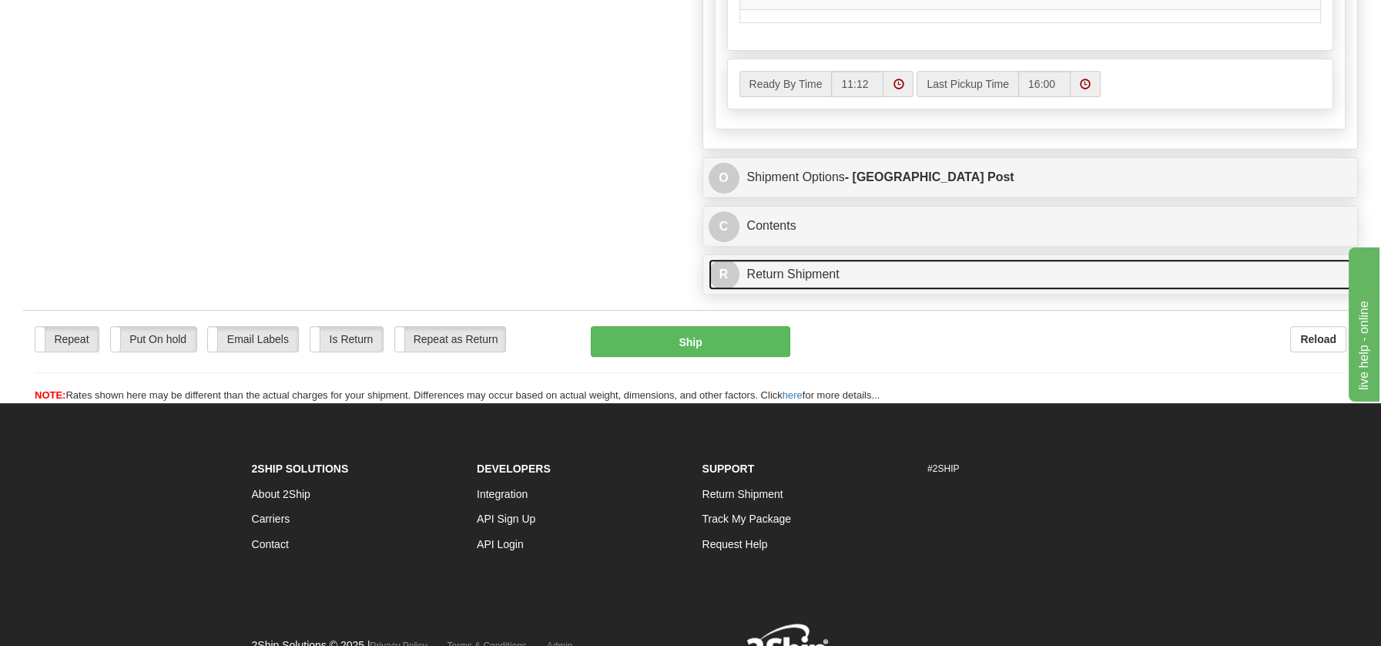
scroll to position [965, 0]
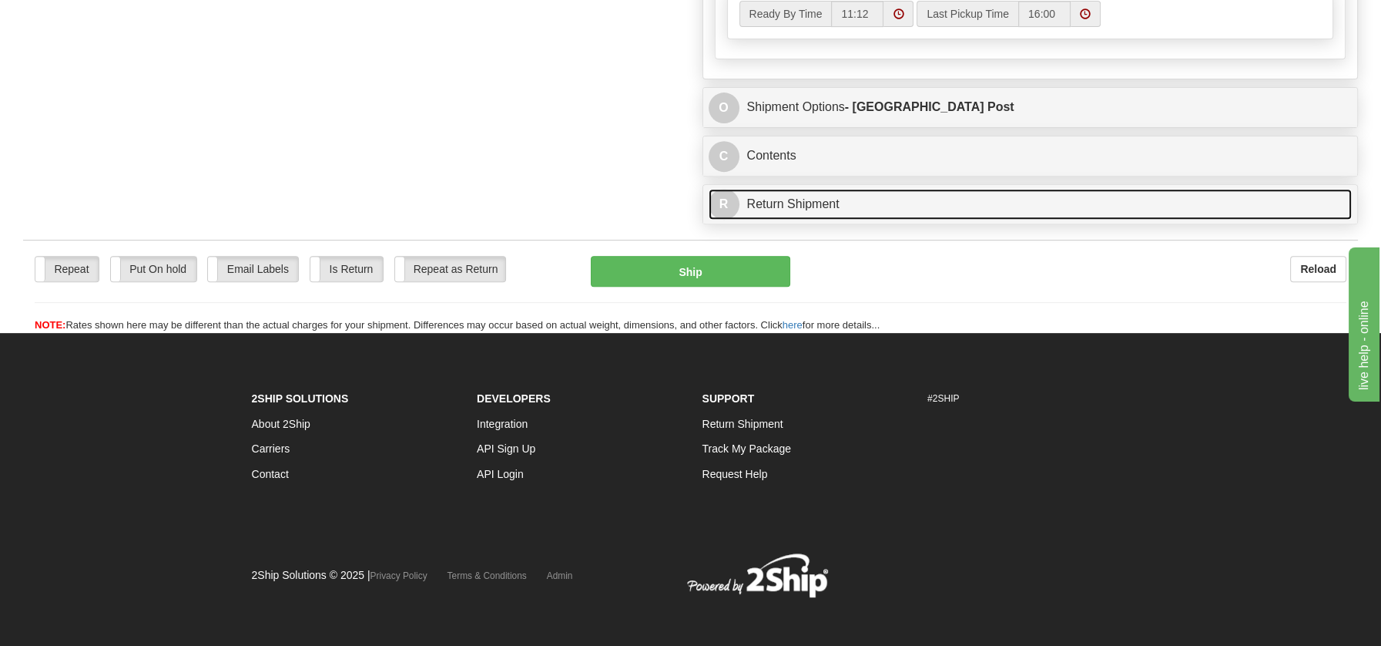
click at [802, 195] on link "R Return Shipment" at bounding box center [1031, 205] width 644 height 32
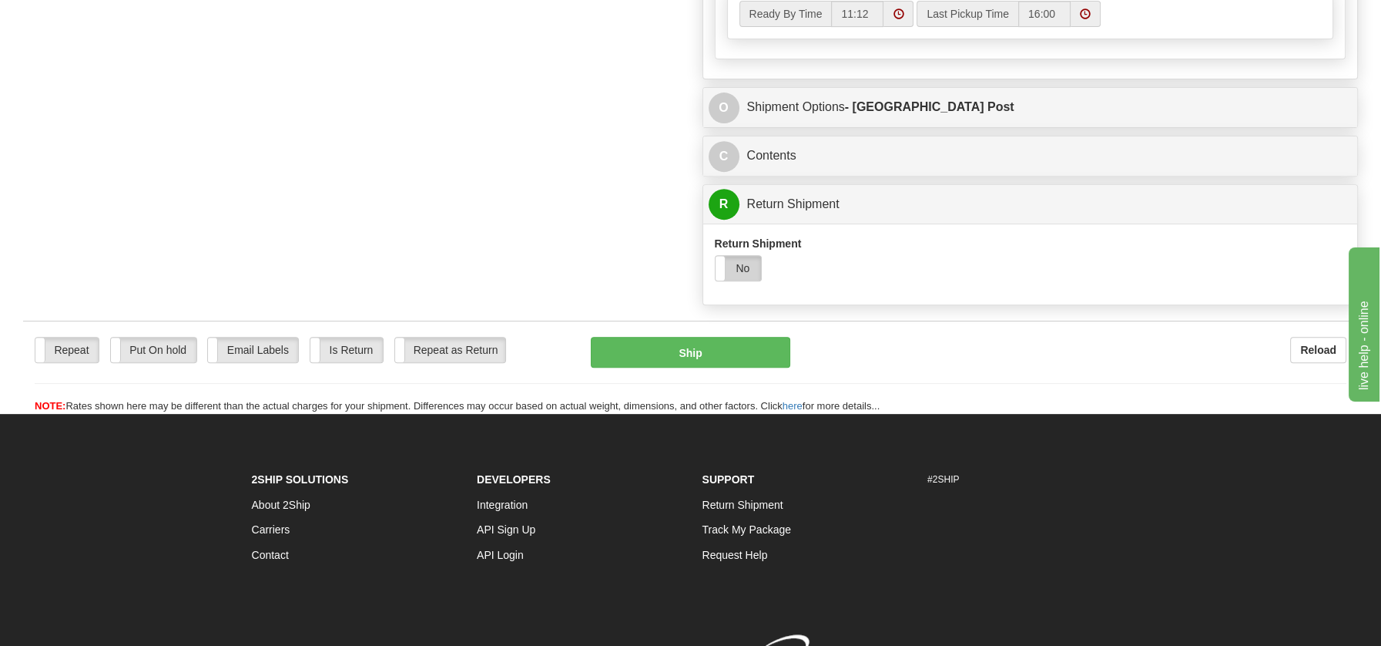
click at [749, 264] on label "No" at bounding box center [739, 268] width 46 height 25
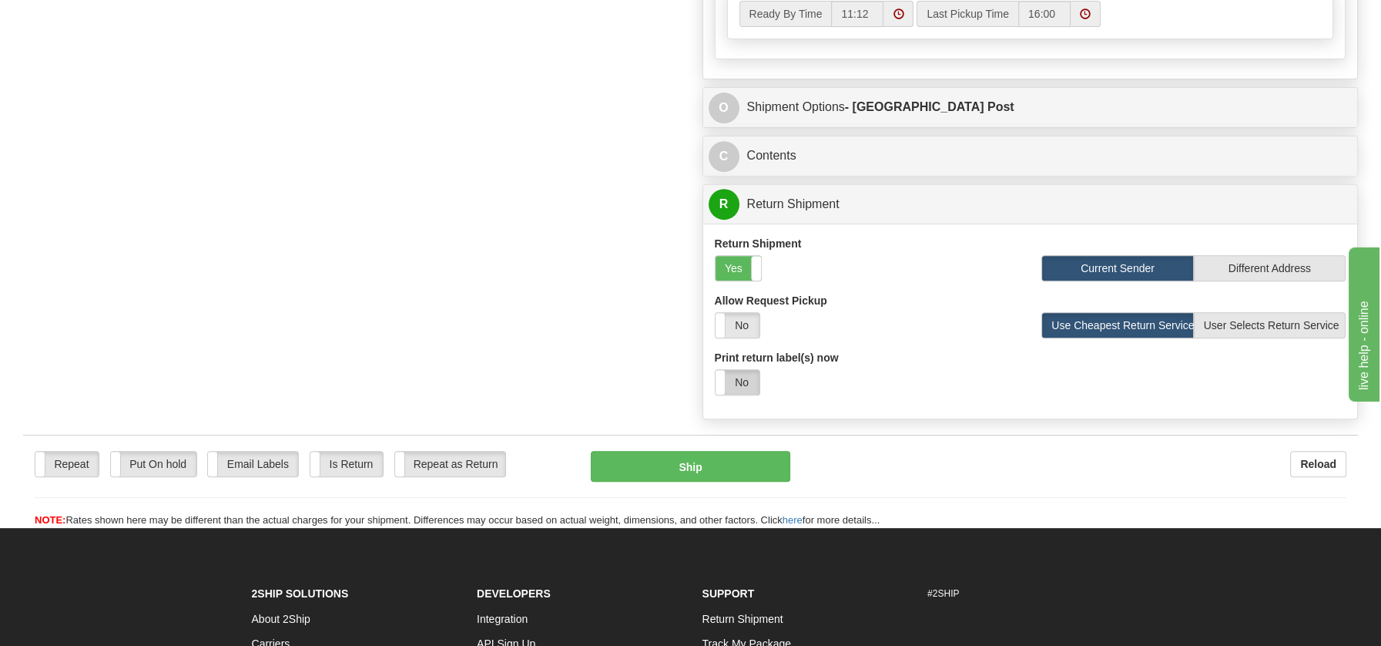
click at [736, 374] on label "No" at bounding box center [738, 382] width 44 height 25
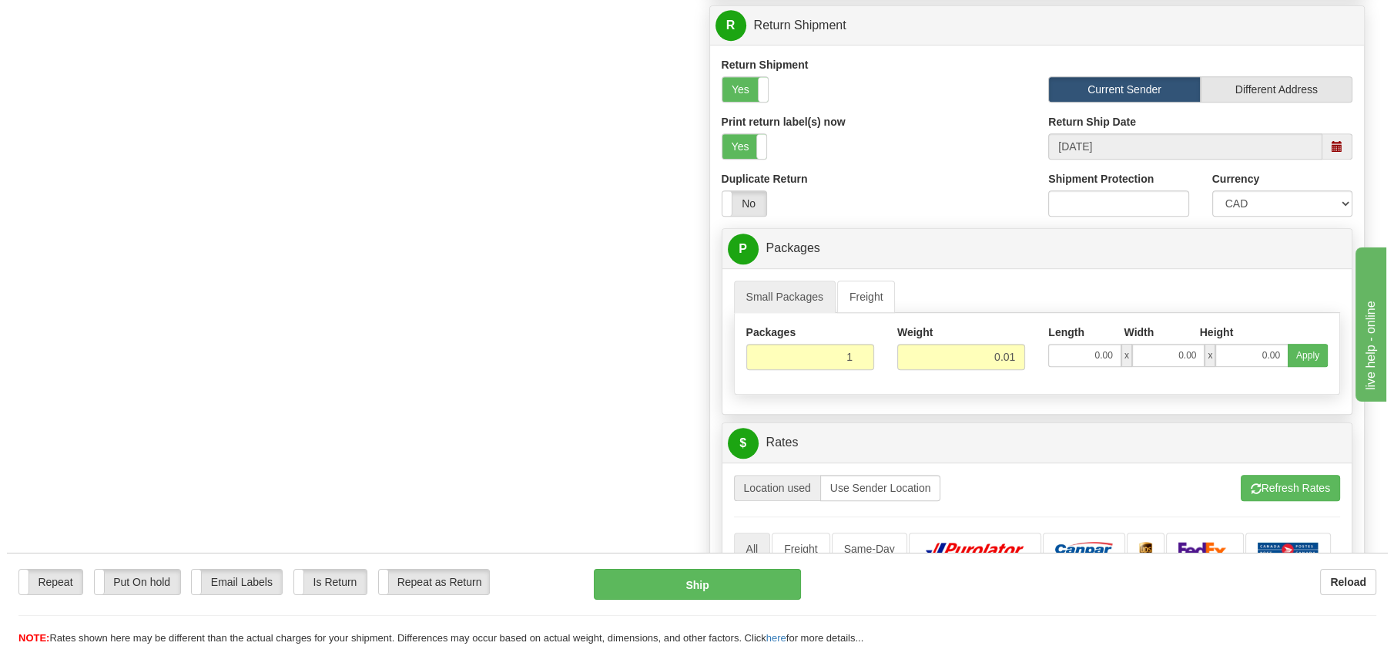
scroll to position [1364, 0]
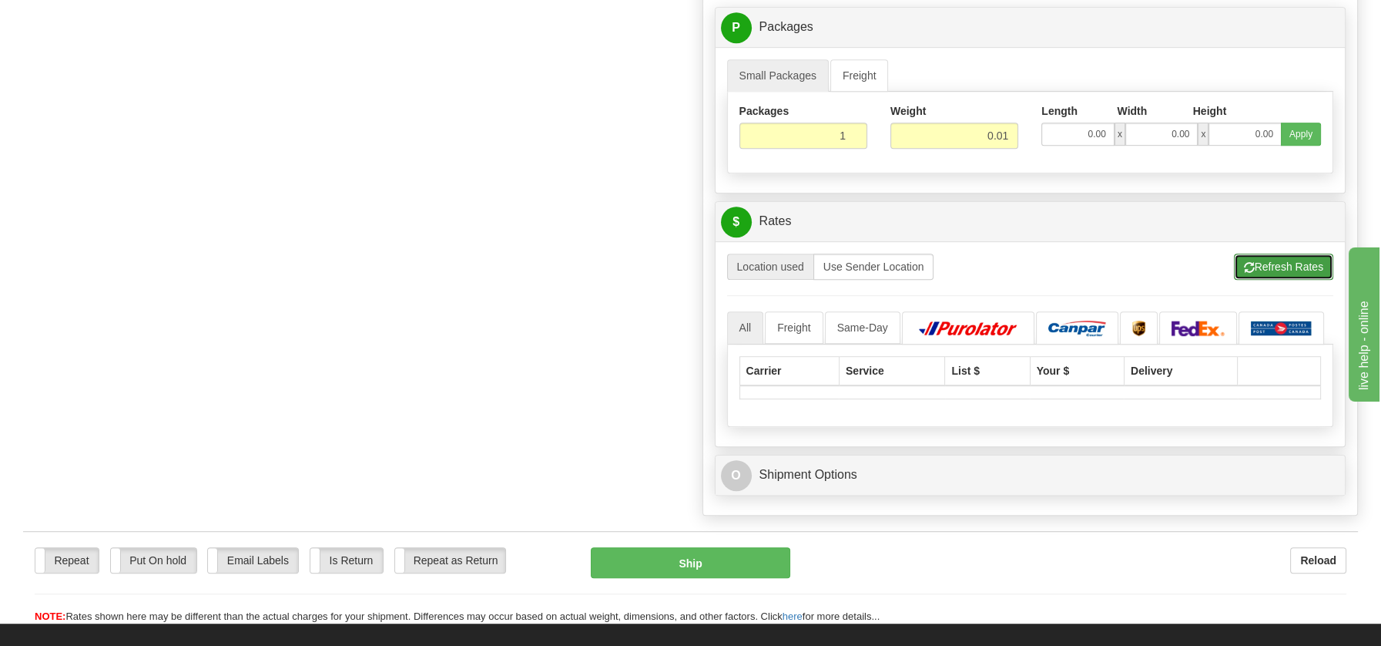
click at [1283, 253] on button "Refresh Rates" at bounding box center [1283, 266] width 99 height 26
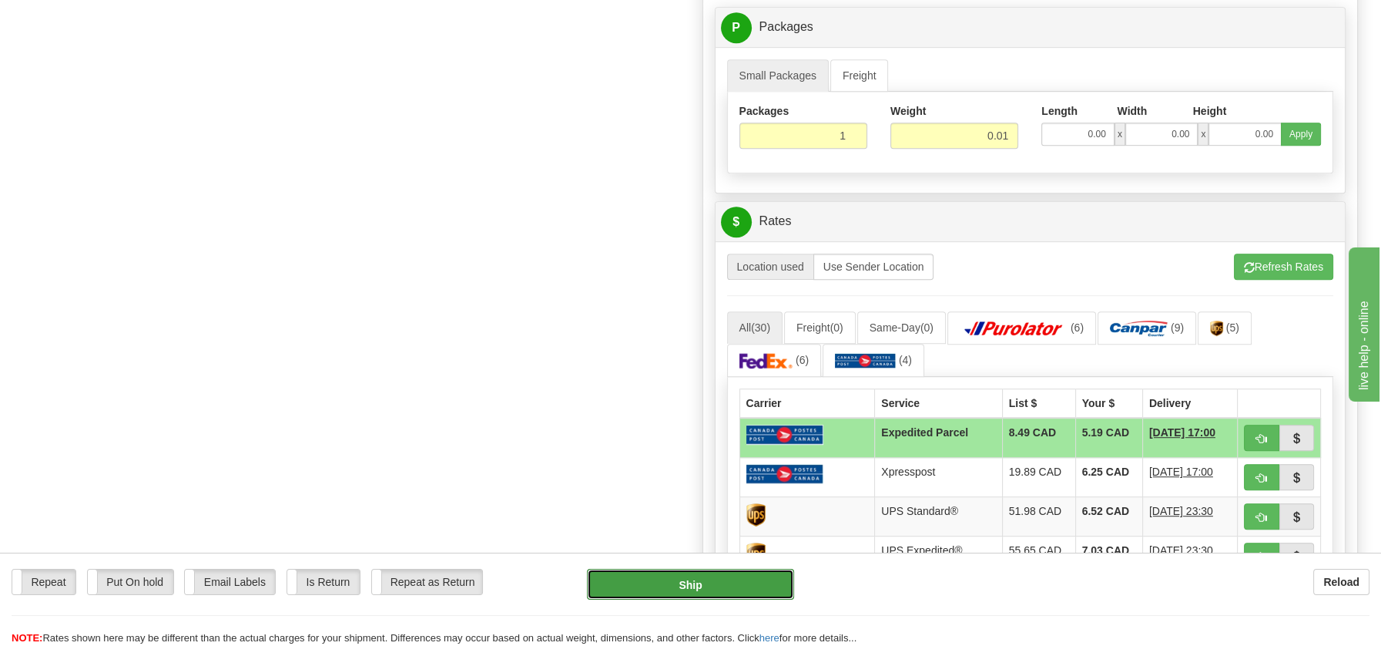
click at [694, 586] on button "Ship" at bounding box center [690, 584] width 207 height 31
type input "DOM.EP"
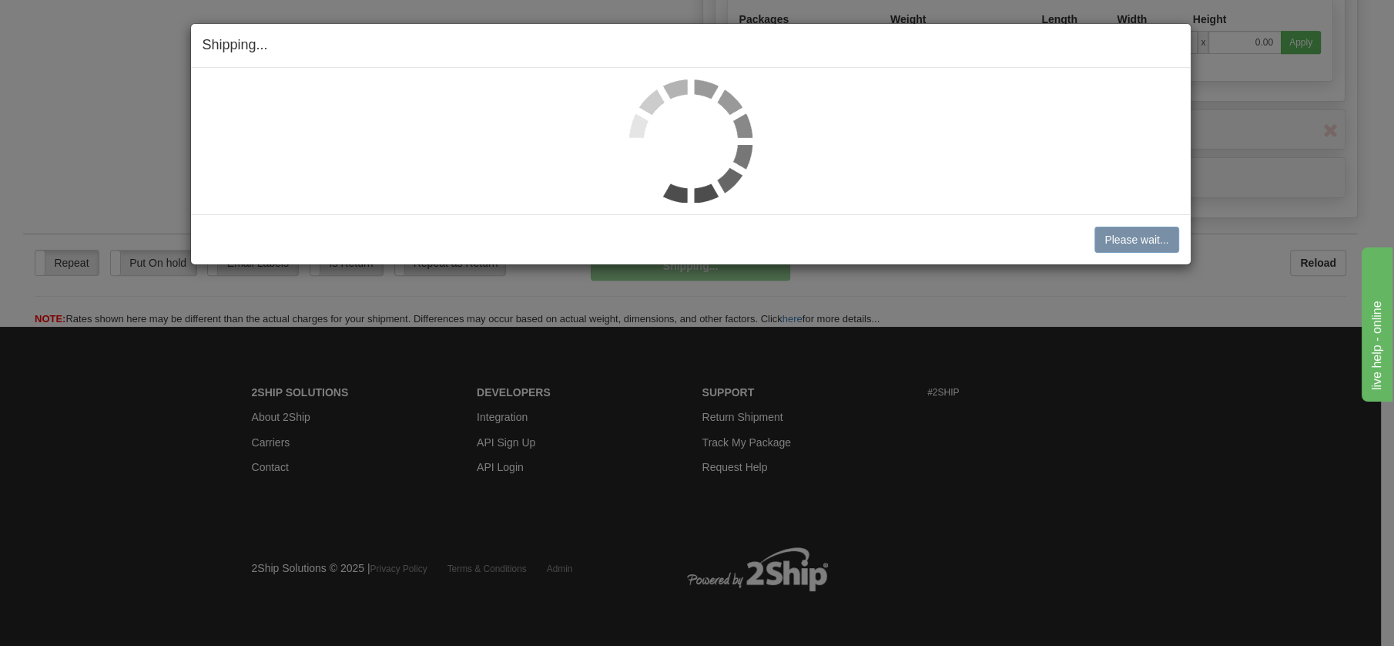
scroll to position [804, 0]
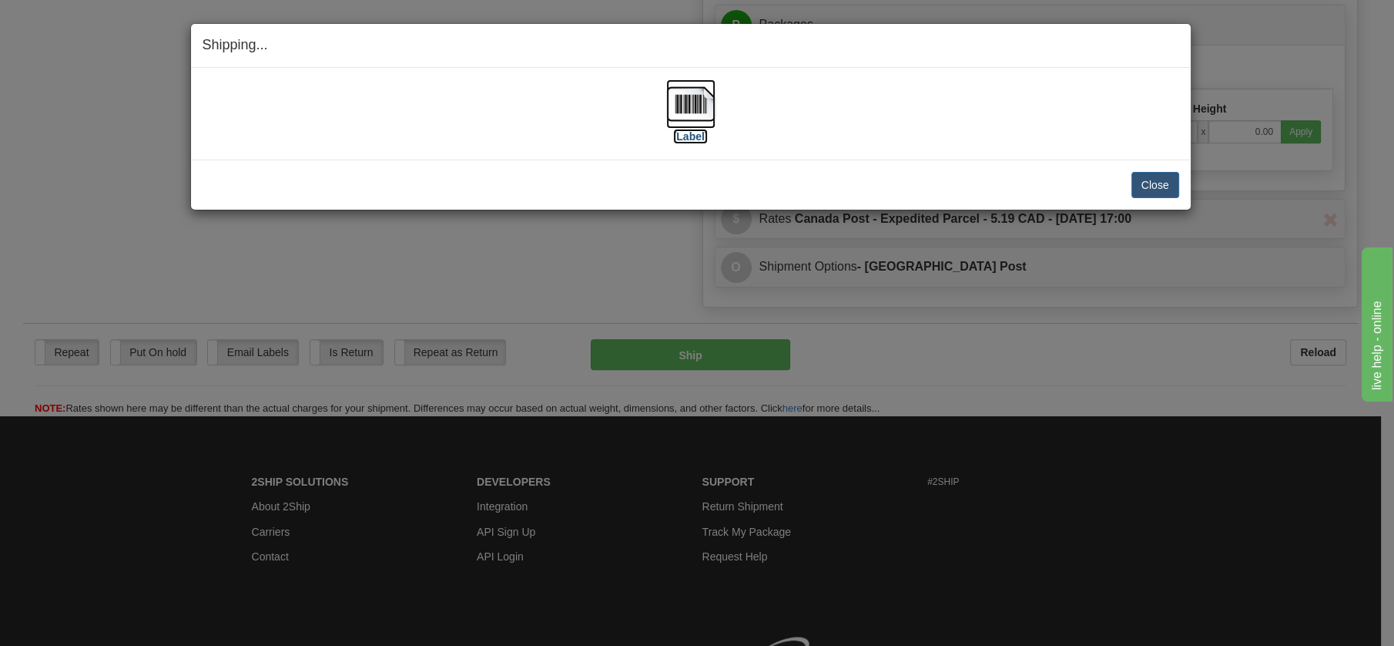
click at [698, 104] on img at bounding box center [690, 103] width 49 height 49
click at [1156, 179] on button "Close" at bounding box center [1156, 185] width 48 height 26
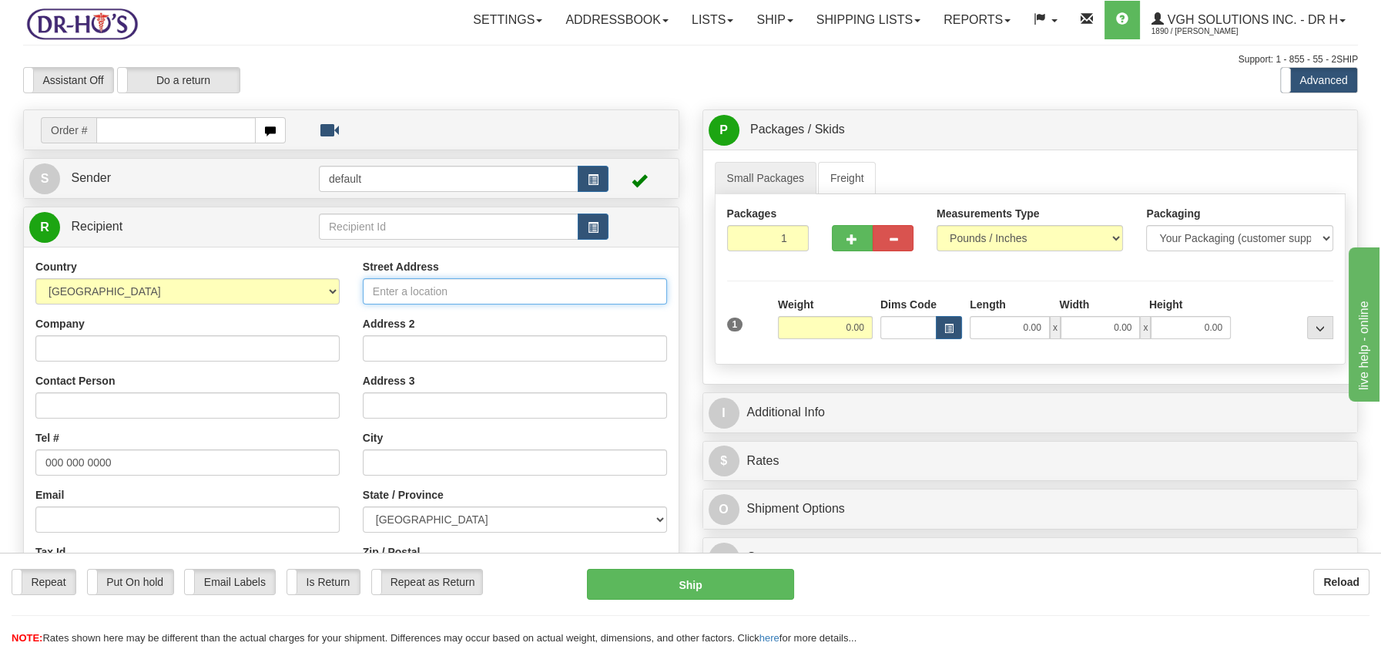
click at [382, 290] on input "Street Address" at bounding box center [515, 291] width 304 height 26
paste input "27 7e Rue Forestville Quebec, G0T1E0"
type input "27 7e Rue Forestville Quebec, G0T1E0"
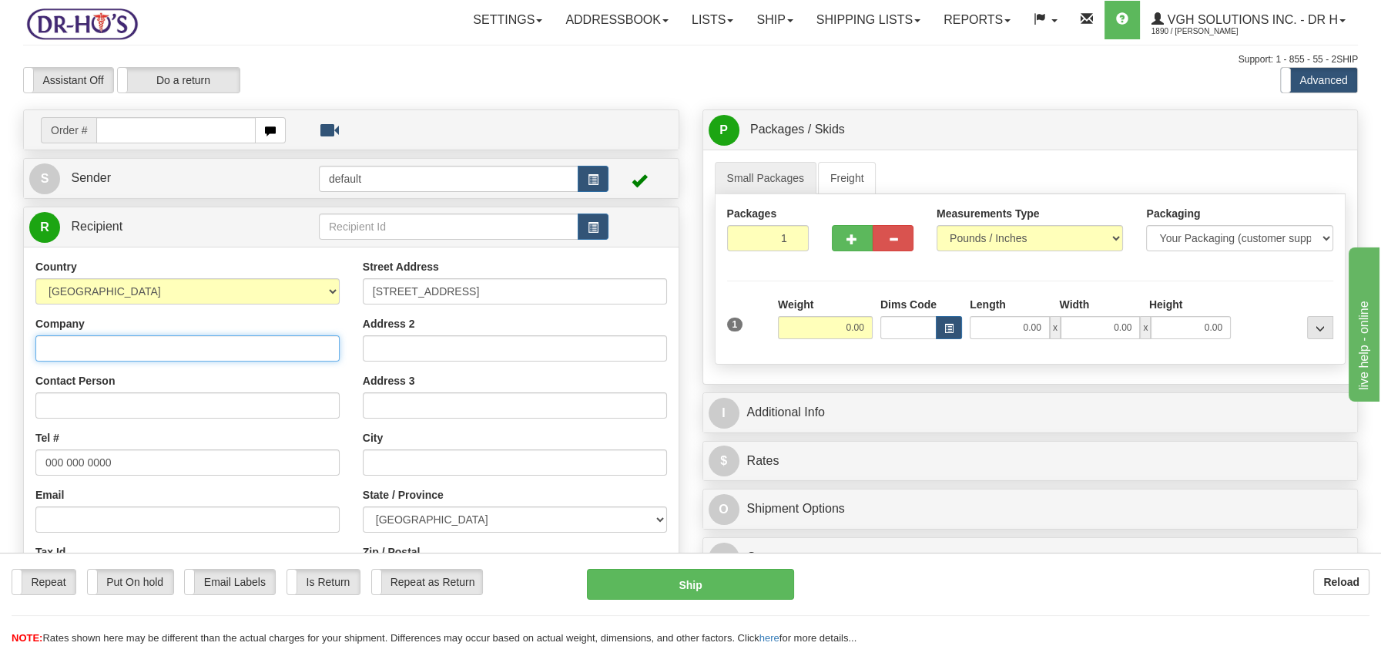
click at [99, 343] on input "Company" at bounding box center [187, 348] width 304 height 26
paste input "Carole Duguay"
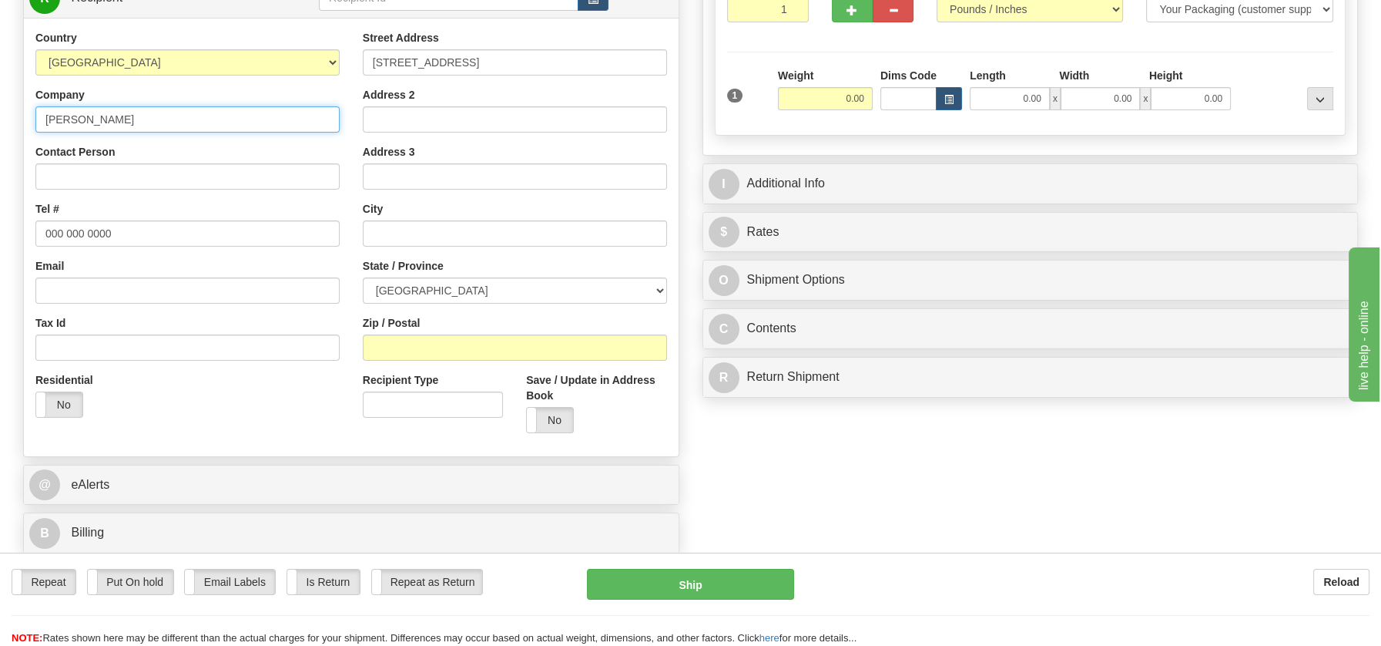
scroll to position [232, 0]
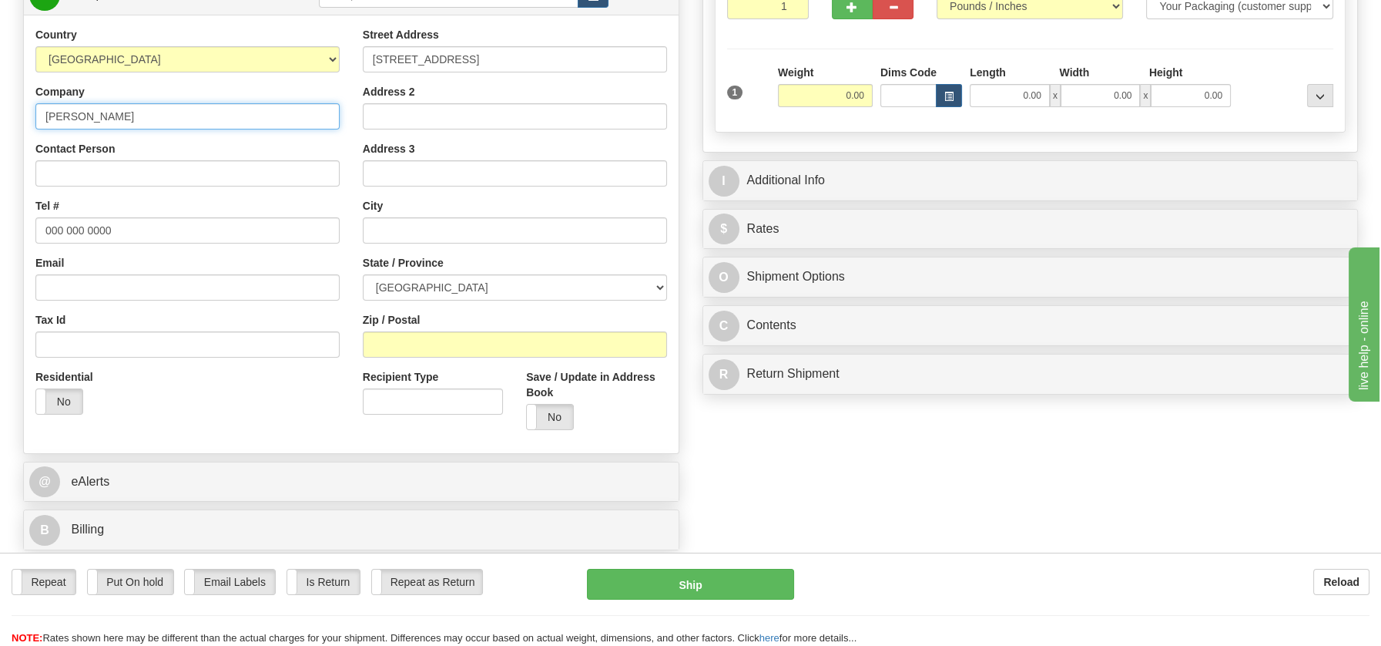
type input "Carole Duguay"
drag, startPoint x: 46, startPoint y: 234, endPoint x: 117, endPoint y: 226, distance: 71.4
click at [117, 226] on input "000 000 0000" at bounding box center [187, 230] width 304 height 26
paste input "4185878013"
type input "4185878013"
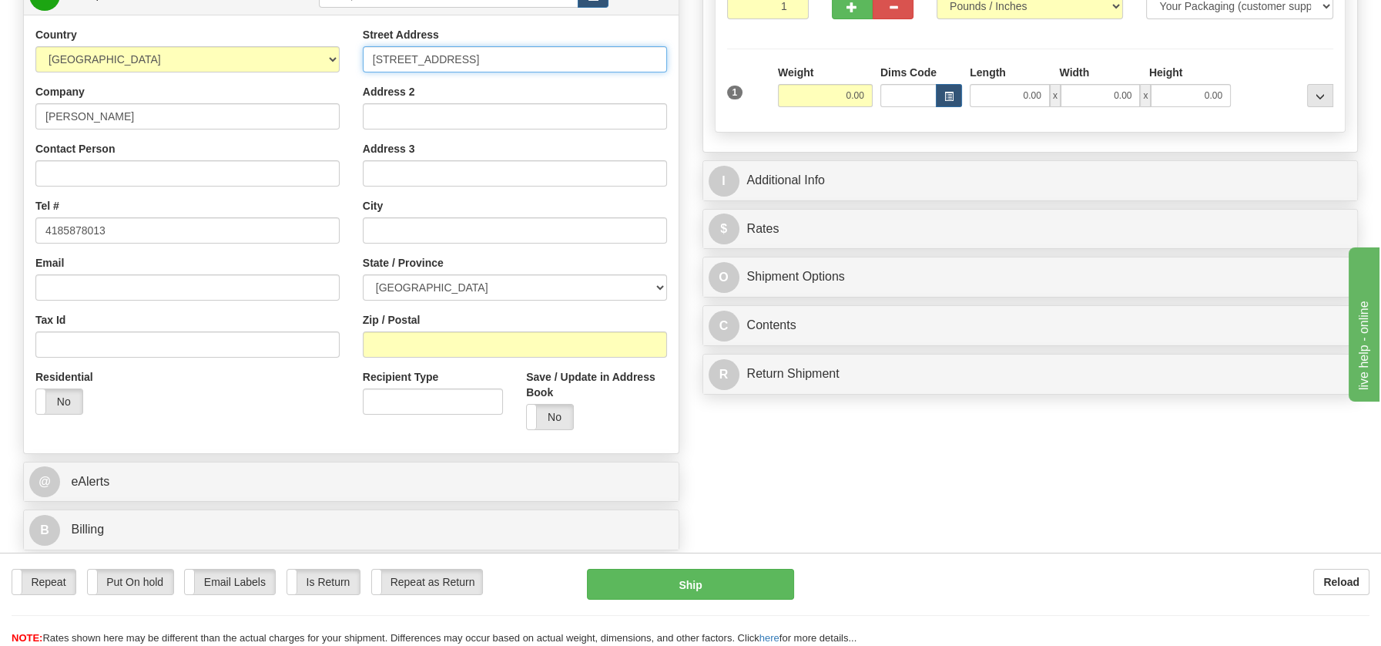
drag, startPoint x: 424, startPoint y: 58, endPoint x: 589, endPoint y: 63, distance: 164.9
click at [589, 63] on input "27 7e Rue Forestville Quebec, G0T1E0" at bounding box center [515, 59] width 304 height 26
click at [405, 230] on input "text" at bounding box center [515, 230] width 304 height 26
paste input "Forestville Quebec, G0T1E0"
drag, startPoint x: 468, startPoint y: 226, endPoint x: 522, endPoint y: 230, distance: 54.0
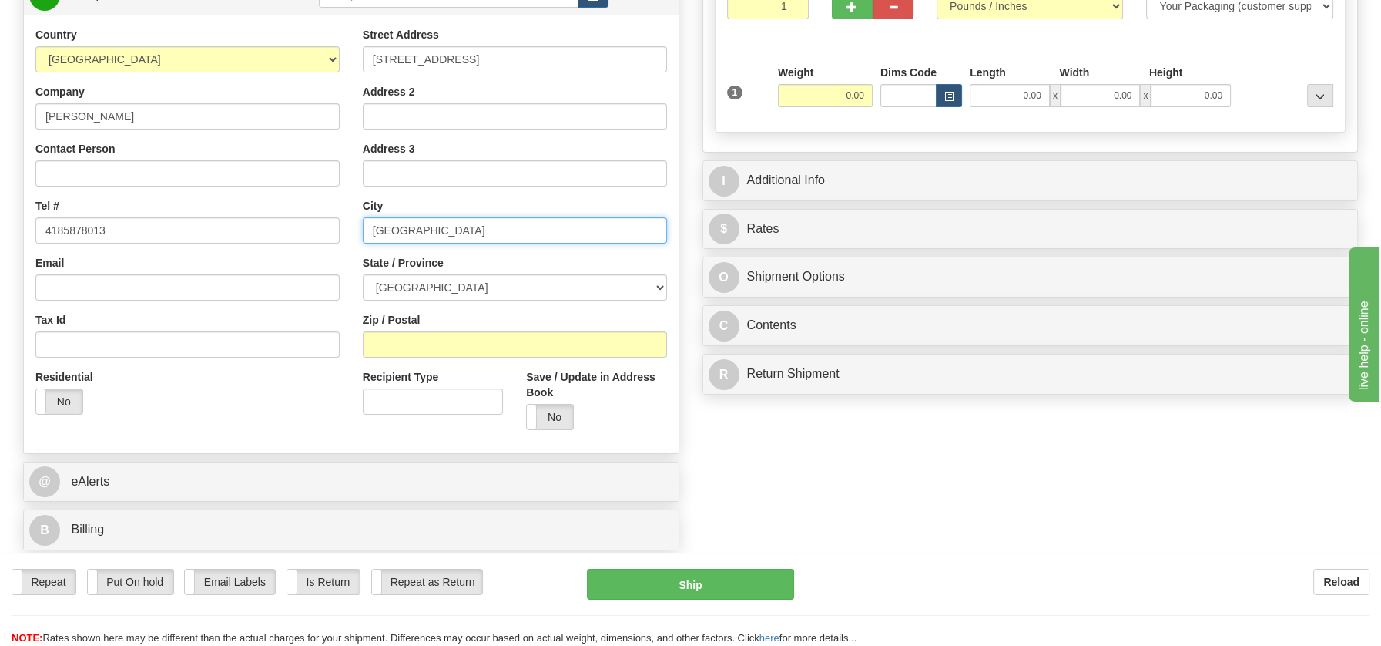
click at [522, 230] on input "Forestville Quebec, G0T1E0" at bounding box center [515, 230] width 304 height 26
type input "Forestville Quebec, G0T1E0"
click at [440, 351] on input "Zip / Postal" at bounding box center [515, 344] width 304 height 26
paste input "G0T1E0"
type input "G0T1E0"
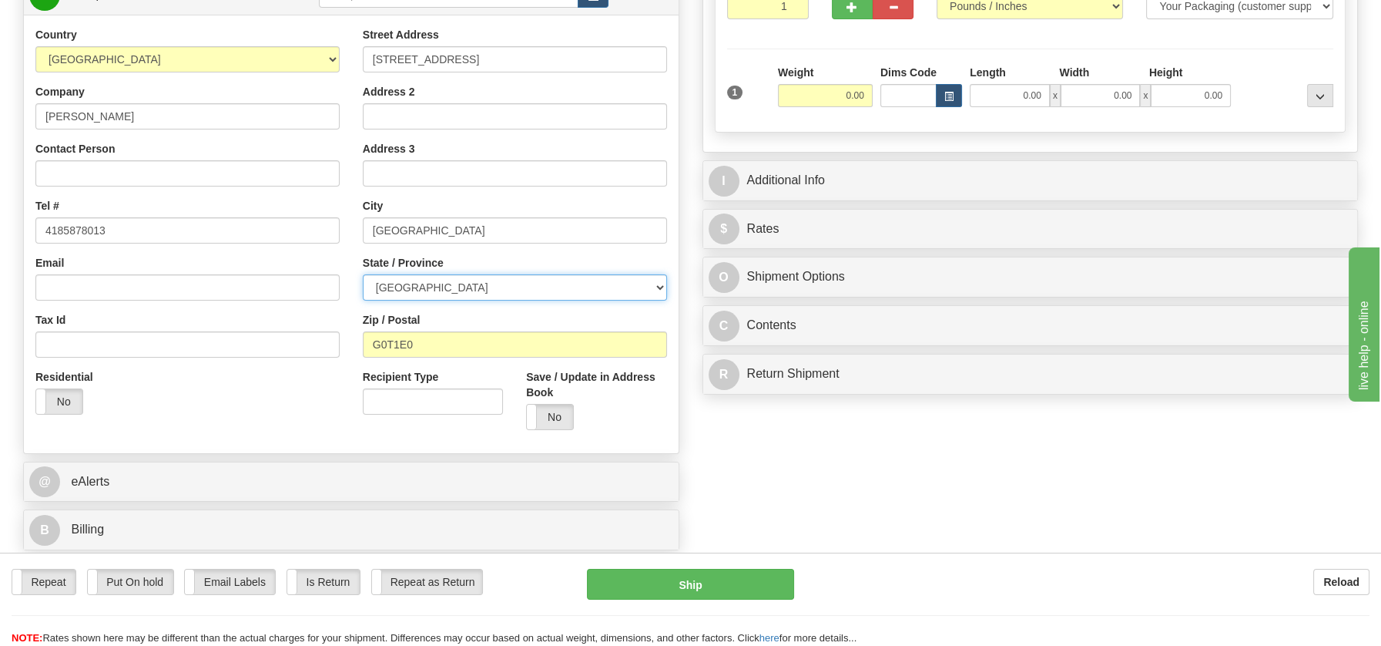
drag, startPoint x: 657, startPoint y: 284, endPoint x: 642, endPoint y: 285, distance: 15.4
click at [657, 284] on select "[GEOGRAPHIC_DATA] [GEOGRAPHIC_DATA] [GEOGRAPHIC_DATA] [GEOGRAPHIC_DATA] [GEOGRA…" at bounding box center [515, 287] width 304 height 26
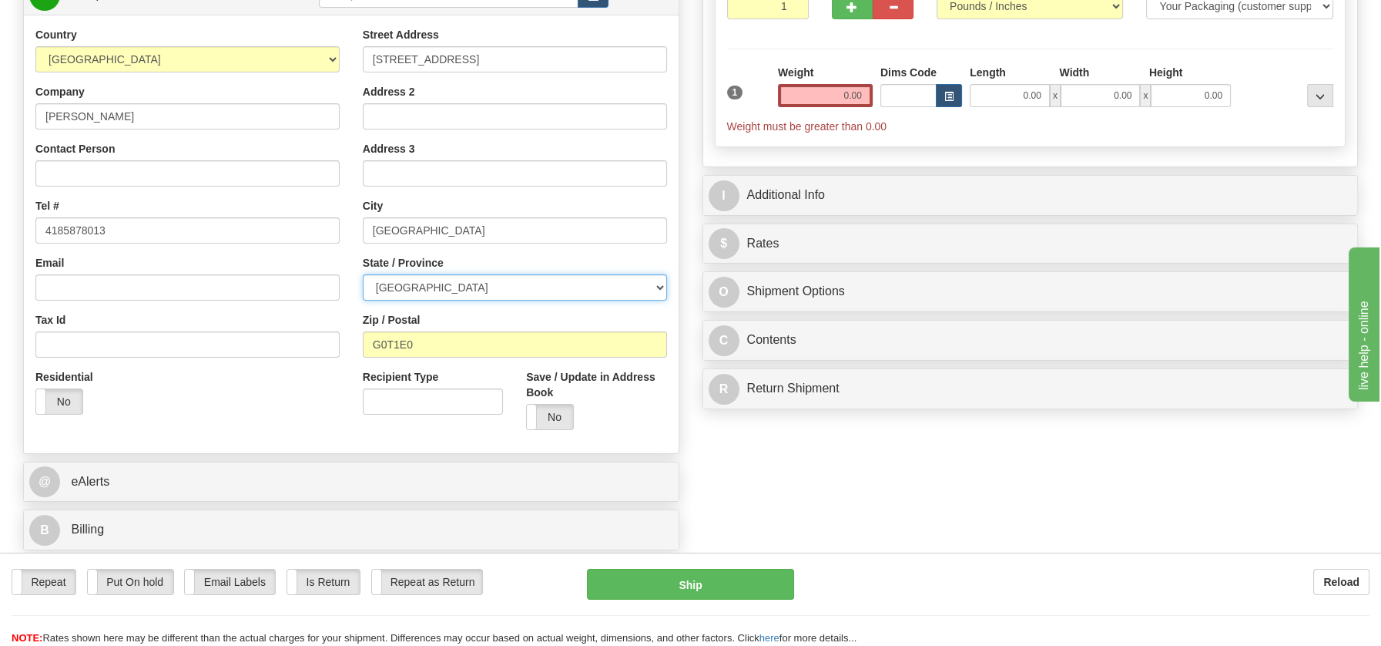
select select "QC"
click at [363, 274] on select "[GEOGRAPHIC_DATA] [GEOGRAPHIC_DATA] [GEOGRAPHIC_DATA] [GEOGRAPHIC_DATA] [GEOGRA…" at bounding box center [515, 287] width 304 height 26
drag, startPoint x: 425, startPoint y: 230, endPoint x: 525, endPoint y: 220, distance: 100.6
click at [525, 220] on input "Forestville Quebec, G0T1E0" at bounding box center [515, 230] width 304 height 26
type input "Forestville"
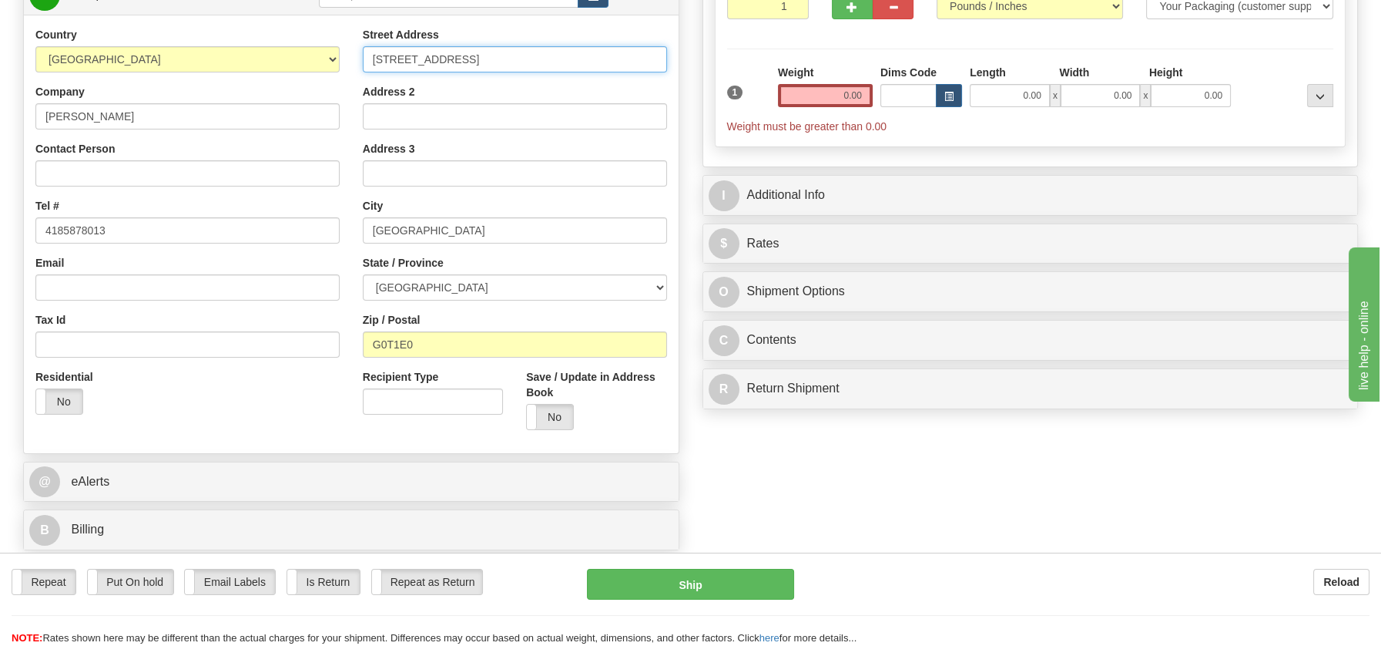
drag, startPoint x: 425, startPoint y: 60, endPoint x: 601, endPoint y: 62, distance: 175.7
click at [601, 62] on input "27 7e Rue Forestville Quebec, G0T1E0" at bounding box center [515, 59] width 304 height 26
type input "27 7e Rue"
drag, startPoint x: 850, startPoint y: 98, endPoint x: 900, endPoint y: 100, distance: 50.1
click at [900, 100] on div "1 Weight 0.00 Dims Code 0.00" at bounding box center [1030, 99] width 615 height 69
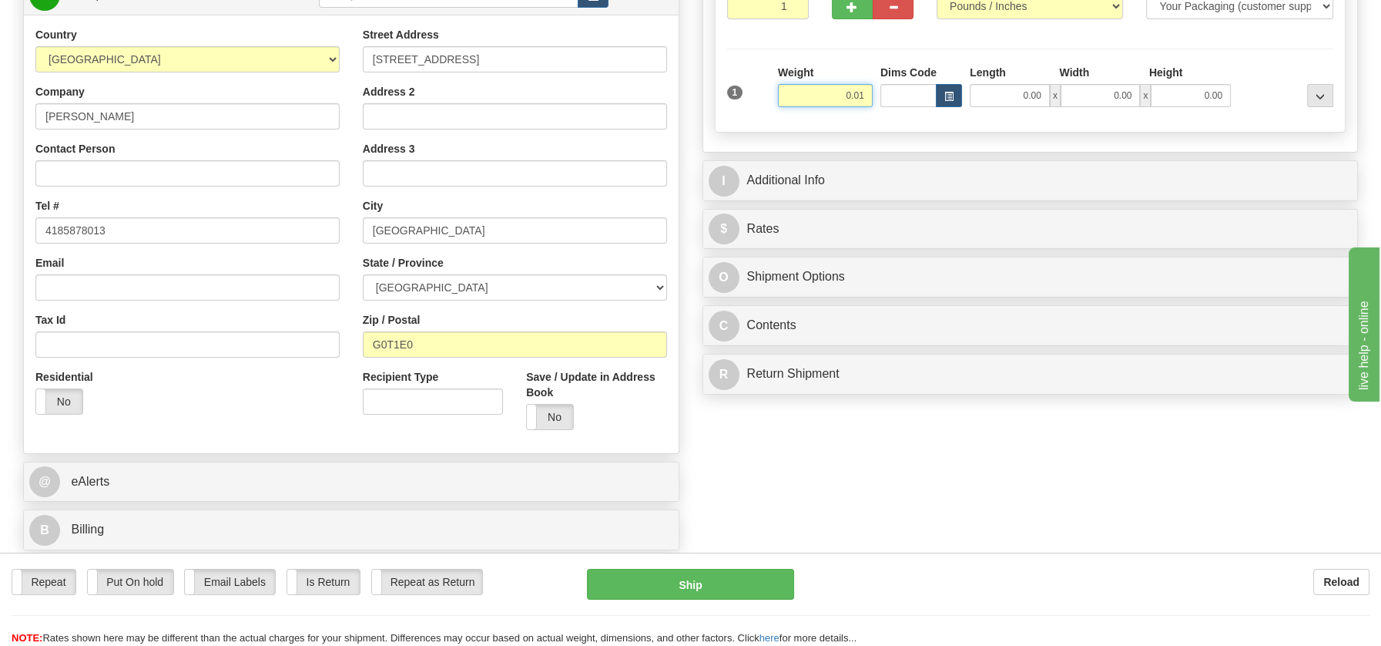
type input "0.01"
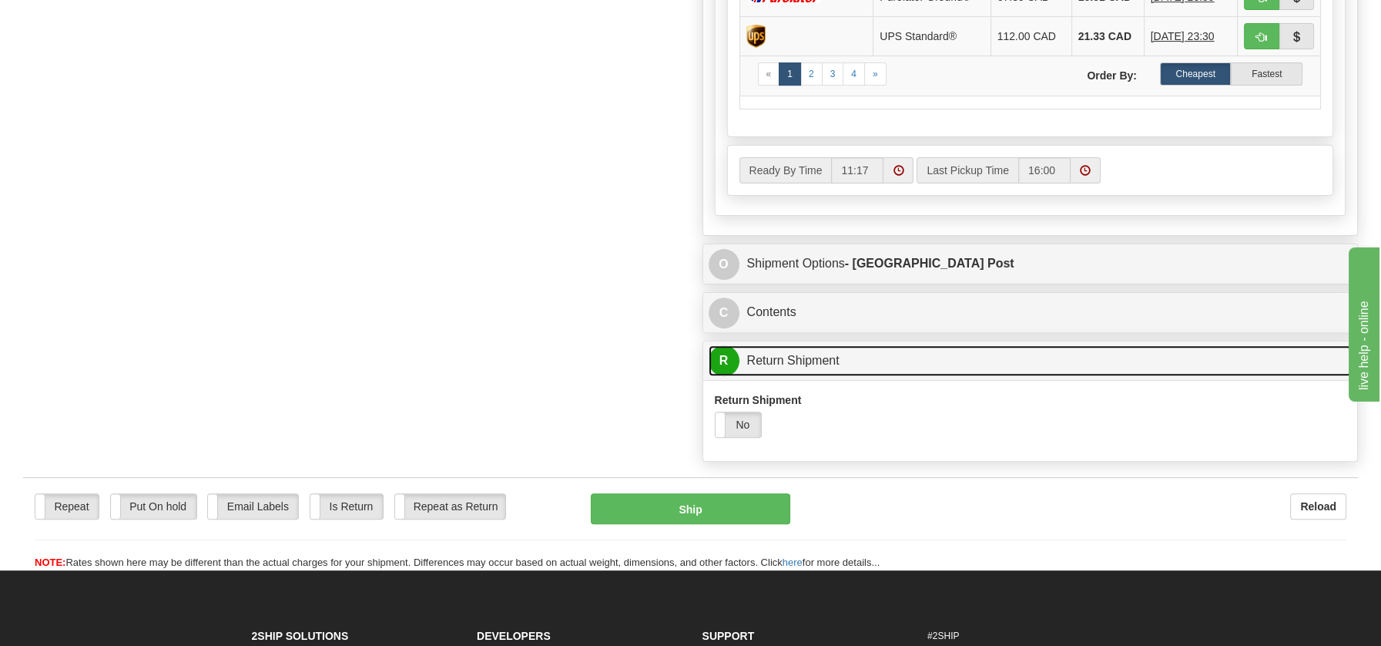
scroll to position [1012, 0]
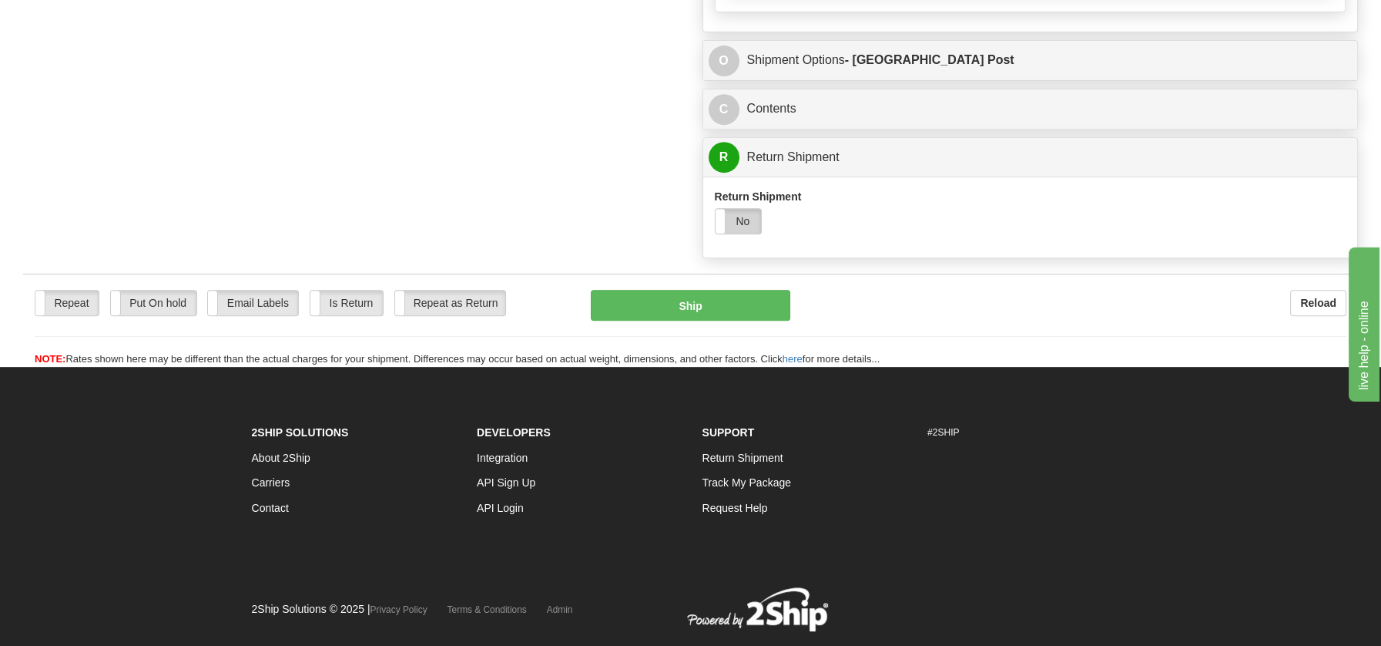
click at [745, 217] on label "No" at bounding box center [739, 221] width 46 height 25
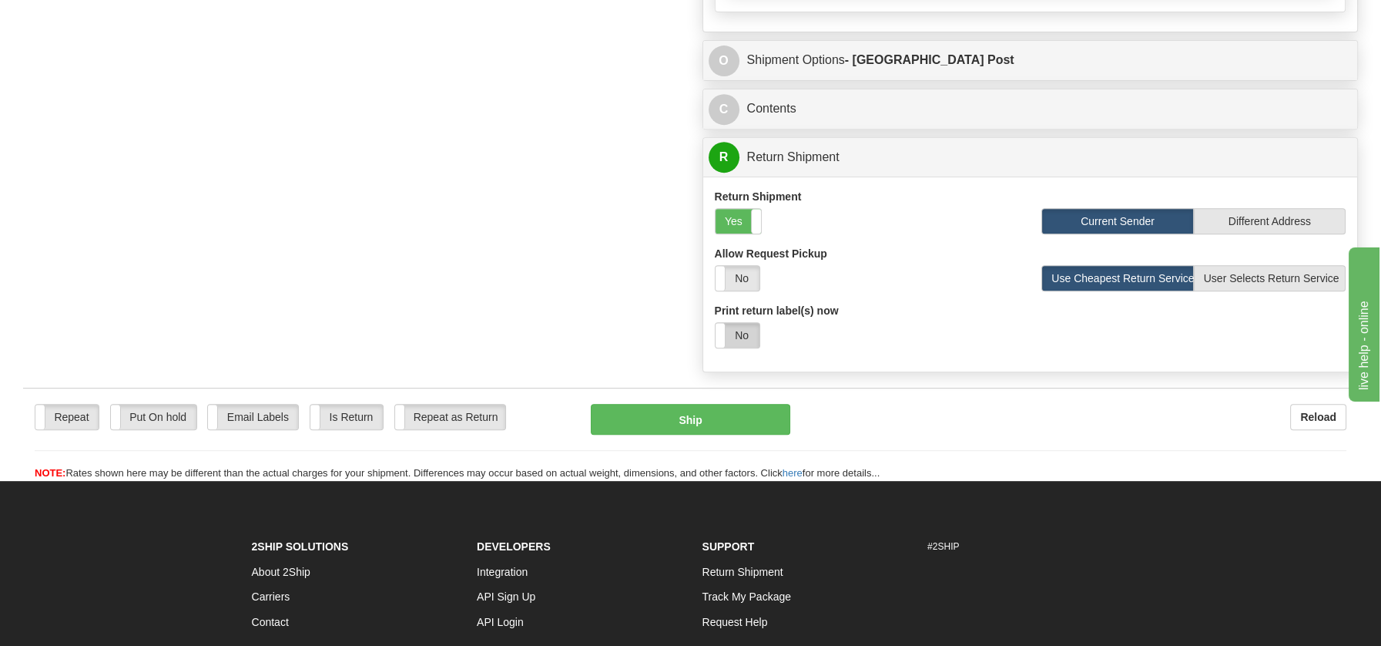
click at [740, 334] on label "No" at bounding box center [738, 335] width 44 height 25
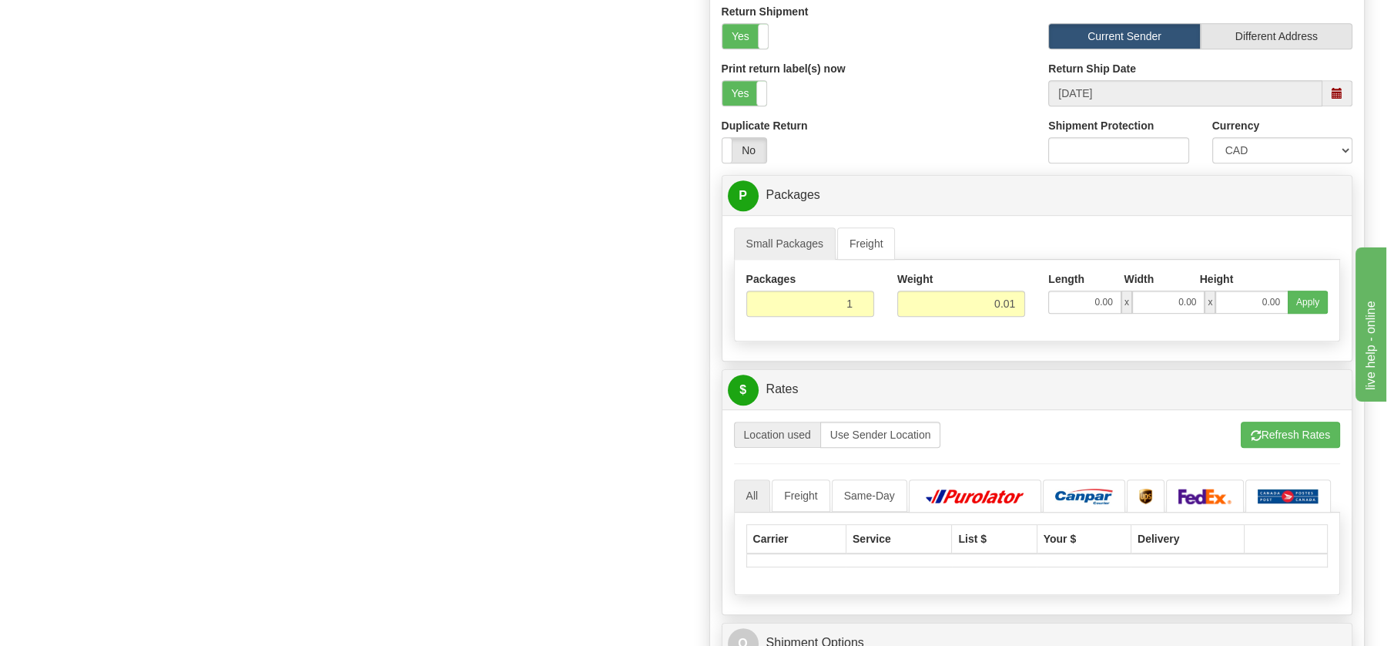
scroll to position [1350, 0]
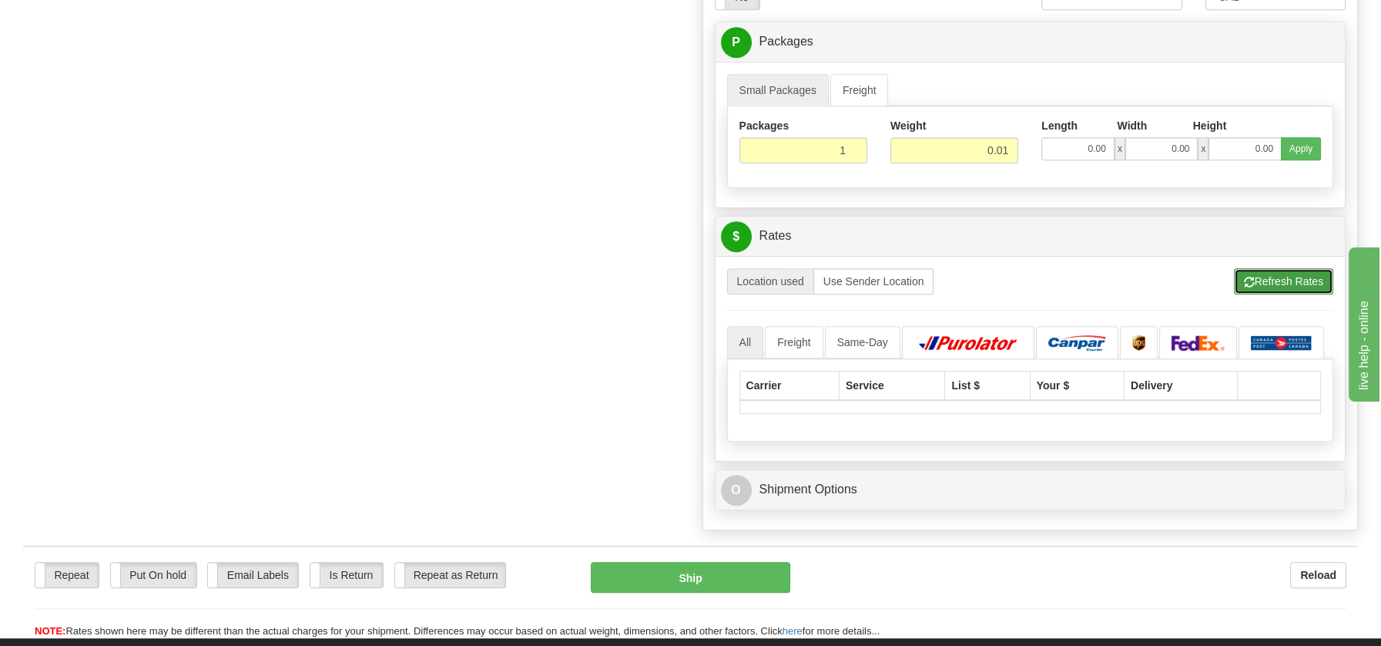
click at [1302, 275] on button "Refresh Rates" at bounding box center [1283, 281] width 99 height 26
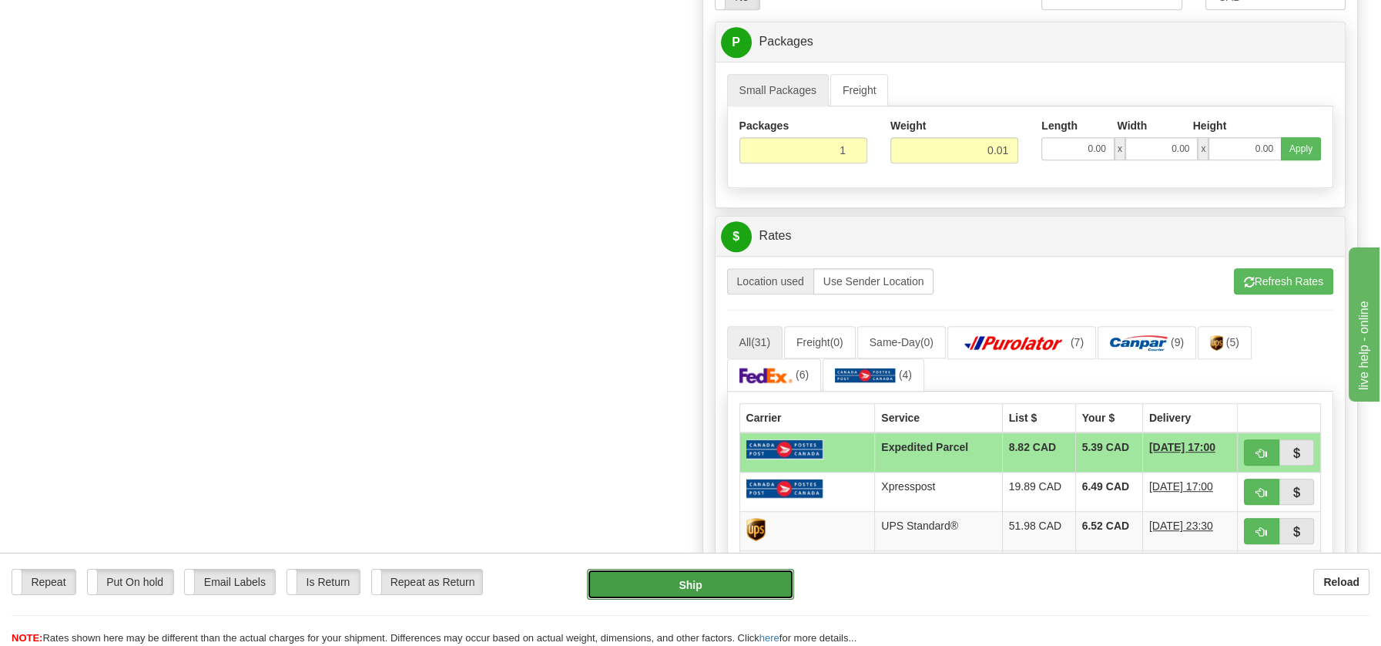
click at [707, 585] on button "Ship" at bounding box center [690, 584] width 207 height 31
type input "DOM.EP"
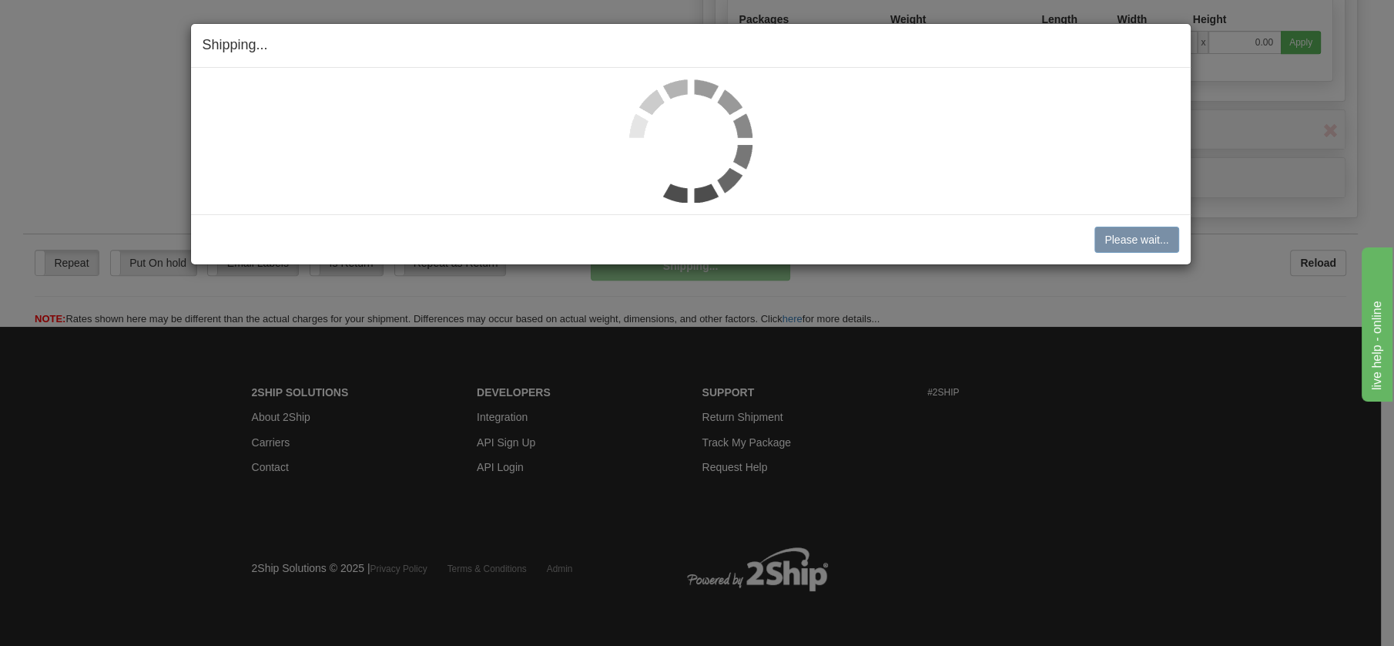
scroll to position [789, 0]
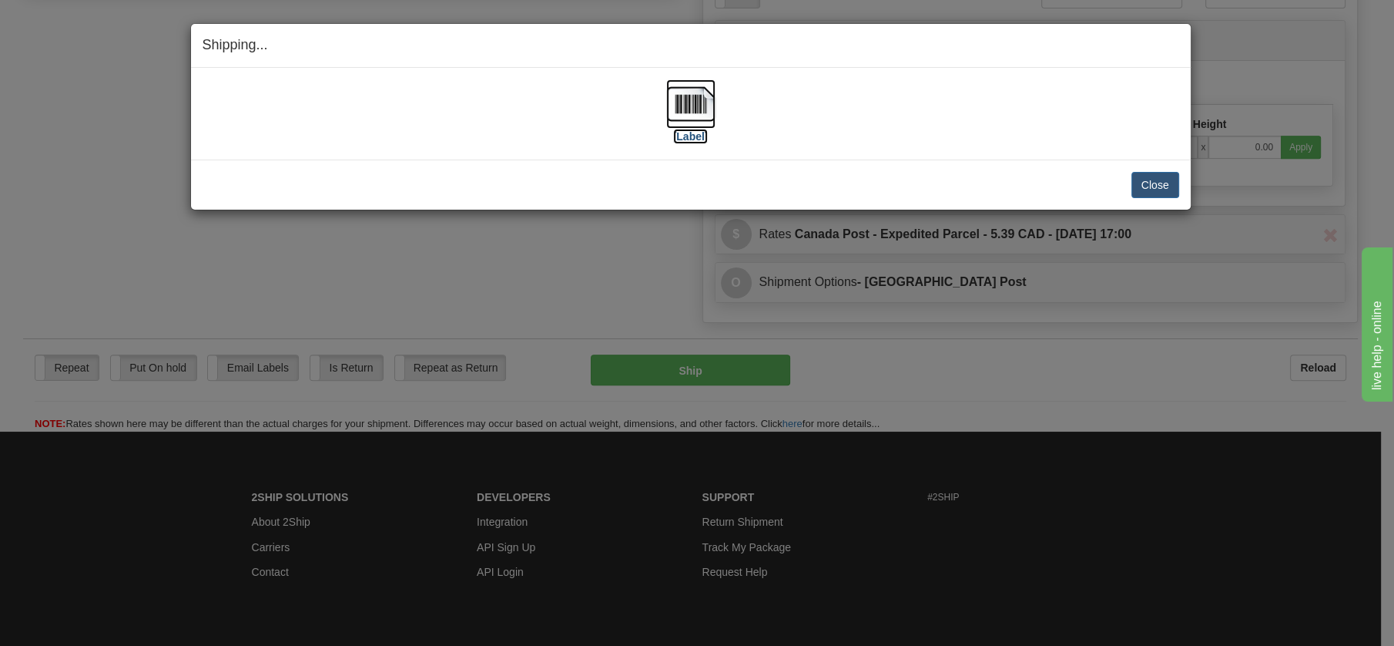
click at [689, 99] on img at bounding box center [690, 103] width 49 height 49
click at [1151, 179] on button "Close" at bounding box center [1156, 185] width 48 height 26
